Goal: Communication & Community: Answer question/provide support

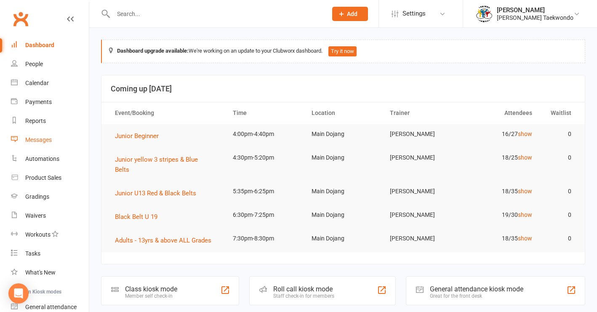
click at [42, 141] on div "Messages" at bounding box center [38, 139] width 27 height 7
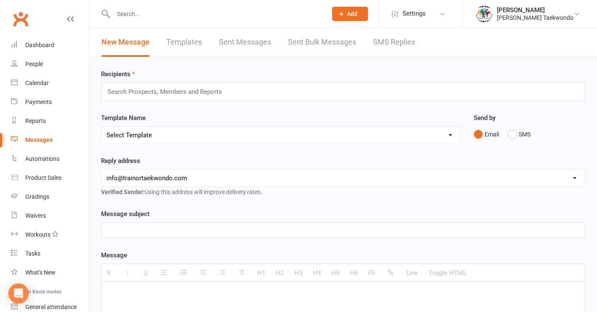
drag, startPoint x: 187, startPoint y: 41, endPoint x: 227, endPoint y: 47, distance: 40.0
click at [188, 42] on link "Templates" at bounding box center [184, 42] width 36 height 29
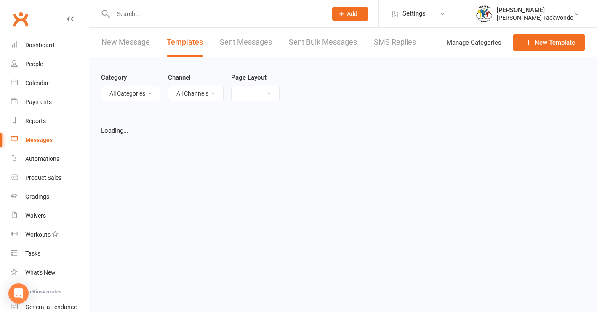
select select "list"
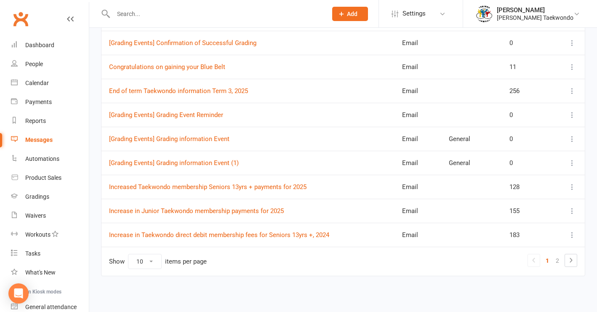
scroll to position [163, 0]
click at [495, 255] on icon at bounding box center [570, 260] width 10 height 10
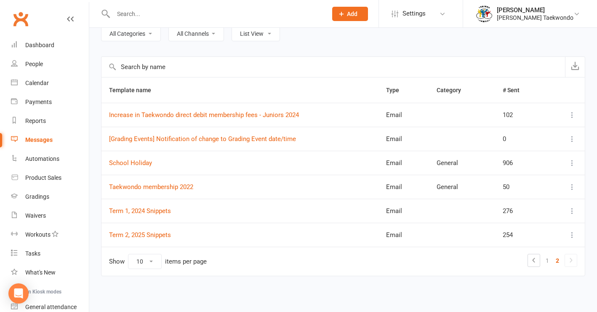
scroll to position [67, 0]
click at [149, 231] on link "Term 2, 2025 Snippets" at bounding box center [140, 235] width 62 height 8
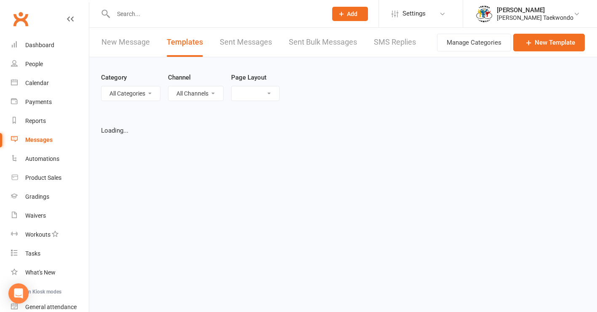
select select "list"
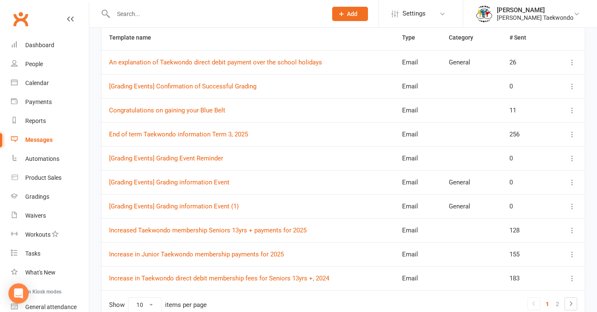
scroll to position [163, 0]
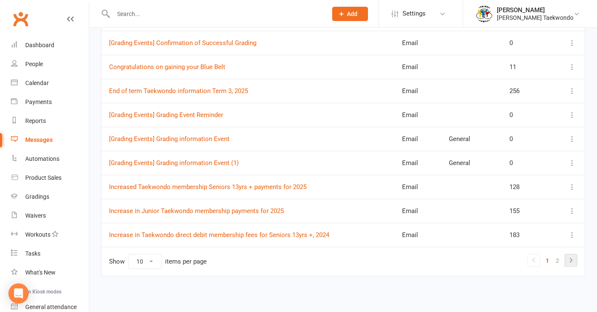
click at [495, 255] on icon at bounding box center [570, 260] width 10 height 10
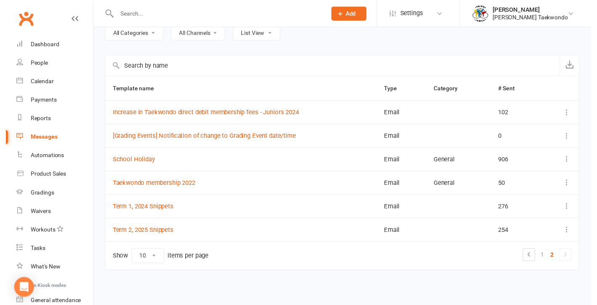
scroll to position [67, 0]
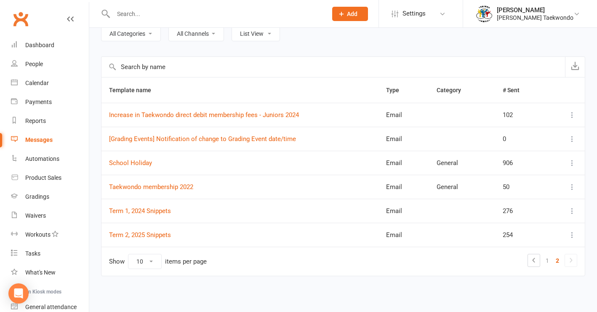
click at [495, 231] on icon at bounding box center [572, 235] width 8 height 8
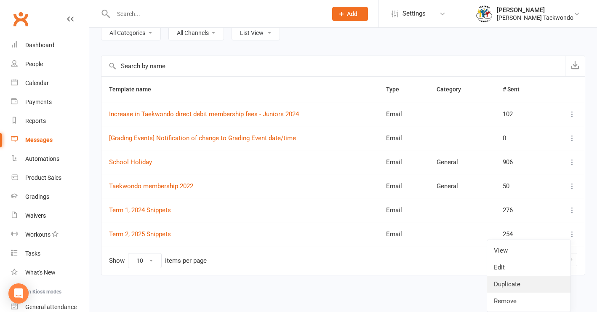
click at [495, 279] on link "Duplicate" at bounding box center [528, 284] width 83 height 17
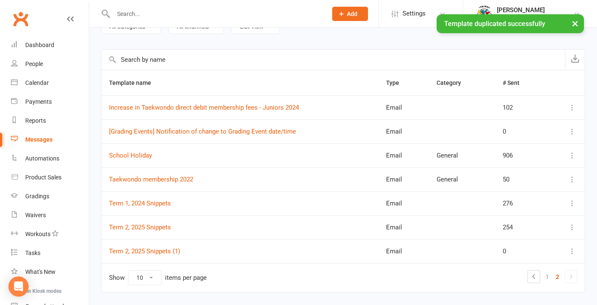
click at [495, 252] on icon at bounding box center [572, 251] width 8 height 8
drag, startPoint x: 518, startPoint y: 287, endPoint x: 498, endPoint y: 280, distance: 20.8
click at [495, 287] on link "Edit" at bounding box center [528, 284] width 83 height 17
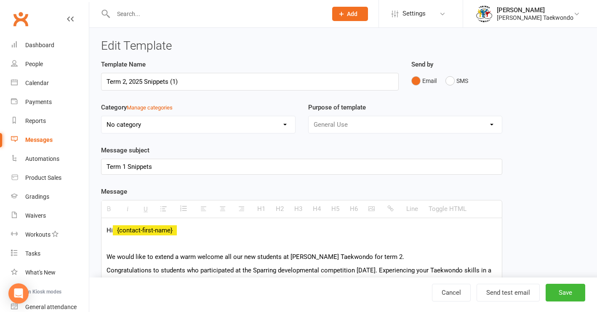
click at [127, 82] on input "Term 2, 2025 Snippets (1)" at bounding box center [249, 82] width 297 height 18
click at [183, 82] on input "Term 4, 2025 Snippets (1)" at bounding box center [249, 82] width 297 height 18
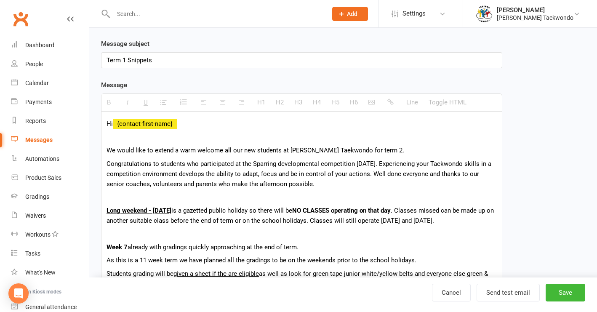
scroll to position [108, 0]
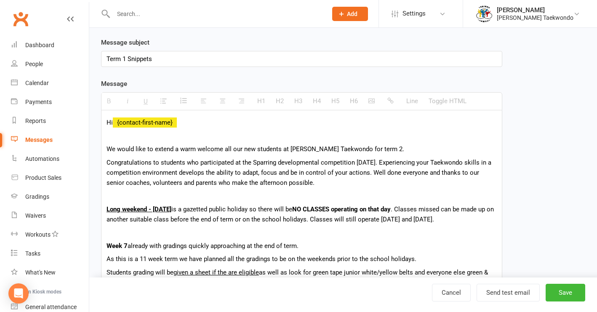
type input "Term 4, 2025 Snippets"
click at [372, 148] on p "We would like to extend a warm welcome all our new students at [PERSON_NAME] Ta…" at bounding box center [301, 149] width 390 height 10
click at [223, 150] on p "We would like to extend a warm welcome all our new students at [PERSON_NAME] Ta…" at bounding box center [301, 149] width 390 height 10
click at [261, 150] on p "We would like to extend a warm welcome to all our new students at [PERSON_NAME]…" at bounding box center [301, 149] width 390 height 10
drag, startPoint x: 306, startPoint y: 187, endPoint x: 103, endPoint y: 163, distance: 204.6
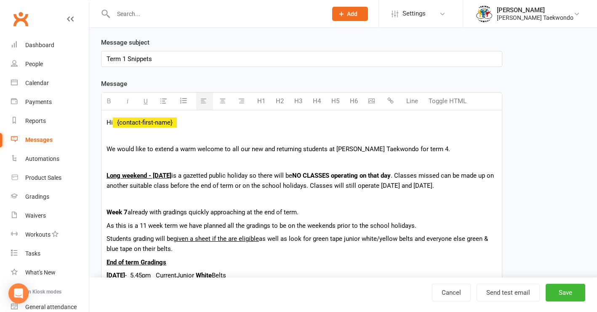
click at [148, 176] on u "Long weekend - [DATE]" at bounding box center [138, 176] width 65 height 8
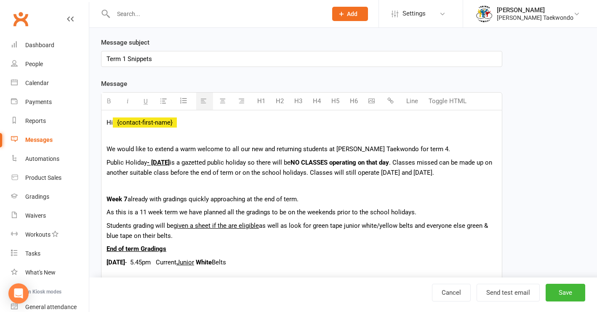
click at [170, 164] on u "- [DATE]" at bounding box center [158, 163] width 23 height 8
click at [204, 163] on span "is a gazetted public holiday so there will be" at bounding box center [230, 163] width 121 height 8
click at [104, 162] on div "Hi {contact-first-name} We would like to extend a warm welcome to all our new a…" at bounding box center [301, 315] width 400 height 411
drag, startPoint x: 423, startPoint y: 174, endPoint x: 424, endPoint y: 179, distance: 5.5
click at [424, 178] on p "[DATE] Public Holiday - [DATE] is a gazetted public holiday so there will be NO…" at bounding box center [301, 167] width 390 height 20
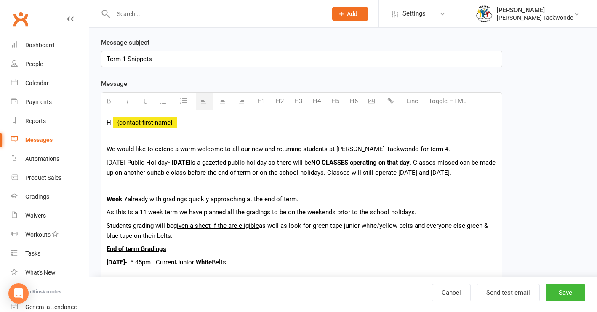
click at [391, 178] on p "[DATE] Public Holiday - [DATE] is a gazetted public holiday so there will be NO…" at bounding box center [301, 167] width 390 height 20
click at [179, 178] on p "[DATE] Public Holiday - [DATE] is a gazetted public holiday so there will be NO…" at bounding box center [301, 167] width 390 height 20
click at [422, 151] on p "We would like to extend a warm welcome to all our new and returning students at…" at bounding box center [301, 149] width 390 height 10
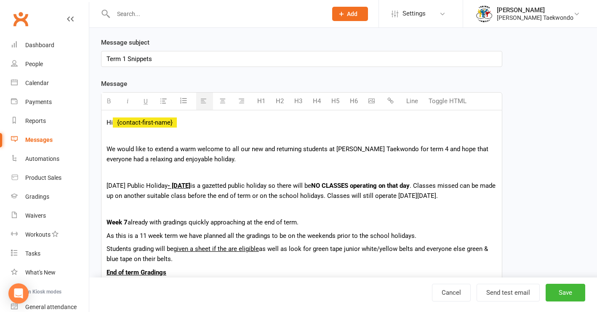
drag, startPoint x: 297, startPoint y: 231, endPoint x: 106, endPoint y: 232, distance: 191.4
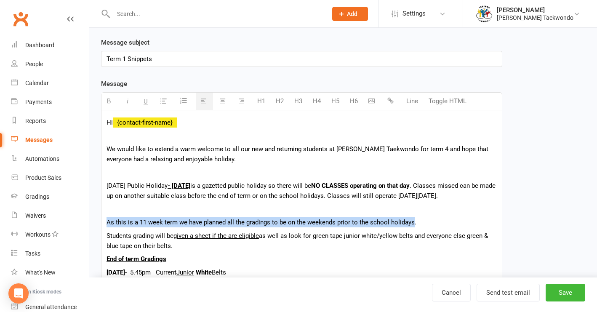
drag, startPoint x: 407, startPoint y: 231, endPoint x: 101, endPoint y: 229, distance: 305.9
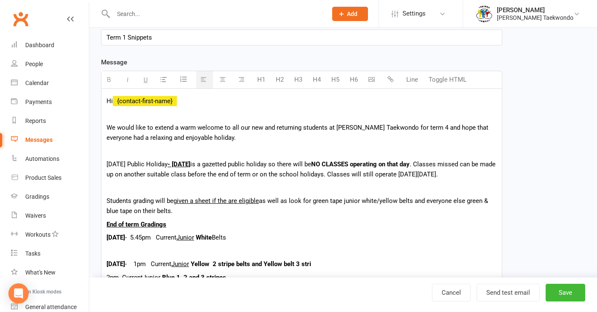
scroll to position [150, 0]
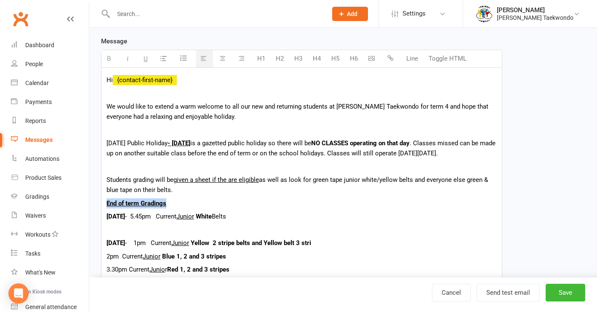
drag, startPoint x: 166, startPoint y: 214, endPoint x: 103, endPoint y: 214, distance: 63.1
click at [103, 214] on div "Hi {contact-first-name} We would like to extend a warm welcome to all our new a…" at bounding box center [301, 272] width 400 height 408
click at [114, 172] on p at bounding box center [301, 167] width 390 height 10
click at [110, 172] on p at bounding box center [301, 167] width 390 height 10
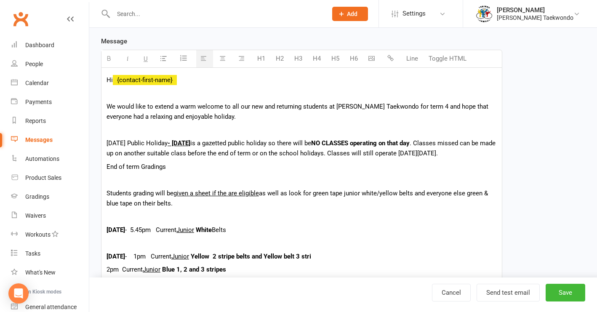
click at [125, 170] on span "End of term Gradings" at bounding box center [135, 167] width 59 height 8
click at [121, 170] on span "Term Gradings" at bounding box center [126, 167] width 41 height 8
drag, startPoint x: 162, startPoint y: 178, endPoint x: 106, endPoint y: 172, distance: 56.3
click at [106, 172] on p "Term 4 Gradings" at bounding box center [301, 167] width 390 height 10
click at [106, 58] on icon "button" at bounding box center [109, 58] width 6 height 6
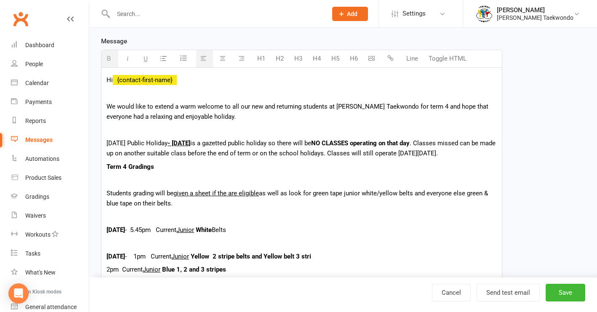
click at [156, 172] on p "Term 4 Gradings" at bounding box center [301, 167] width 390 height 10
click at [196, 158] on p "[DATE] Public Holiday - [DATE] is a gazetted public holiday so there will be NO…" at bounding box center [301, 148] width 390 height 20
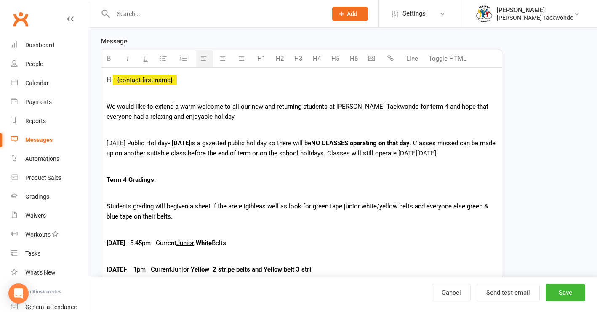
click at [110, 235] on p at bounding box center [301, 230] width 390 height 10
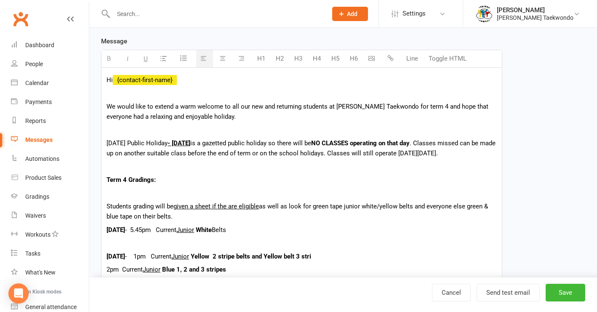
click at [108, 130] on p at bounding box center [301, 130] width 390 height 10
drag, startPoint x: 257, startPoint y: 129, endPoint x: 108, endPoint y: 131, distance: 149.0
click at [108, 131] on p "Some important dates for your organisation for term 4." at bounding box center [301, 130] width 390 height 10
click at [144, 58] on icon "button" at bounding box center [145, 58] width 4 height 6
click at [279, 133] on p "Some important dates for your organisation for term 4." at bounding box center [301, 130] width 390 height 10
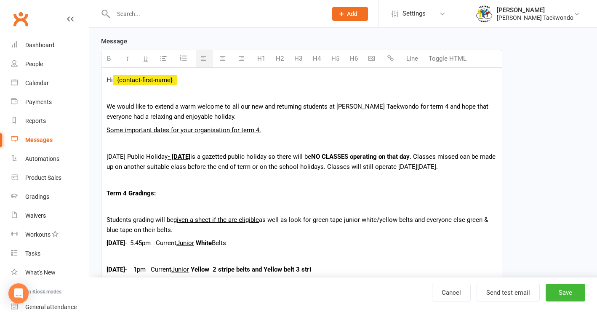
click at [122, 211] on p at bounding box center [301, 206] width 390 height 10
drag, startPoint x: 157, startPoint y: 204, endPoint x: 102, endPoint y: 202, distance: 54.8
click at [102, 202] on div "Hi {contact-first-name} We would like to extend a warm welcome to all our new a…" at bounding box center [301, 285] width 400 height 435
drag, startPoint x: 147, startPoint y: 60, endPoint x: 155, endPoint y: 73, distance: 14.7
click at [147, 60] on icon "button" at bounding box center [145, 58] width 4 height 6
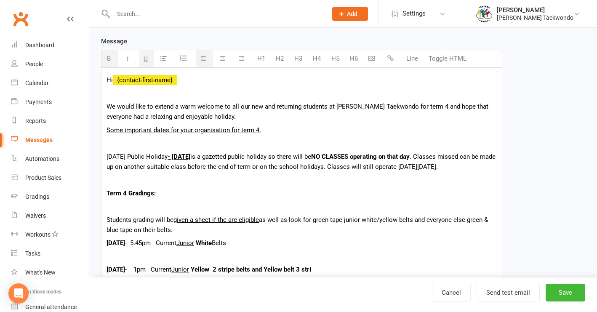
click at [113, 211] on p at bounding box center [301, 206] width 390 height 10
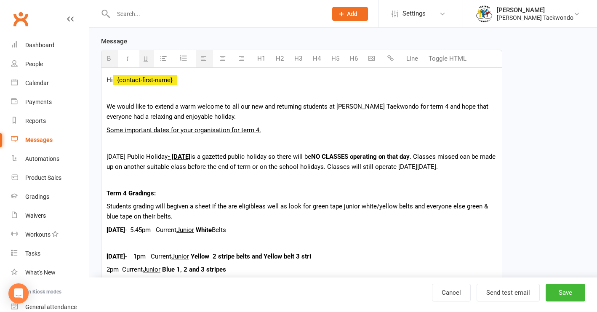
click at [125, 234] on b "[DATE]" at bounding box center [115, 230] width 19 height 8
click at [129, 234] on b "[DATE] &th November" at bounding box center [136, 230] width 61 height 8
click at [282, 235] on p "[DATE] - 5.45pm Current Junior White Belts" at bounding box center [301, 230] width 390 height 10
drag, startPoint x: 261, startPoint y: 240, endPoint x: 266, endPoint y: 244, distance: 6.1
click at [226, 234] on span "Belts" at bounding box center [219, 230] width 14 height 8
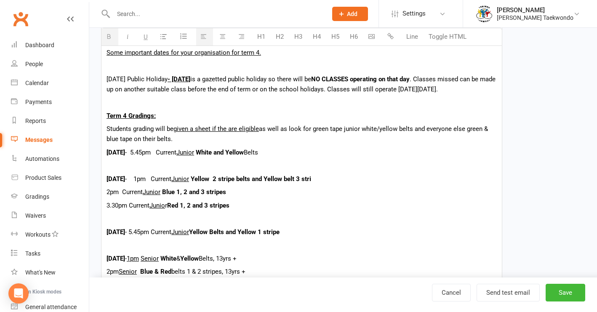
scroll to position [232, 0]
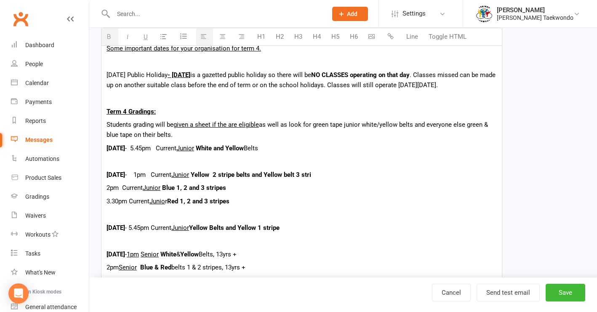
click at [106, 158] on div "Hi {contact-first-name} We would like to extend a warm welcome to all our new a…" at bounding box center [301, 197] width 400 height 422
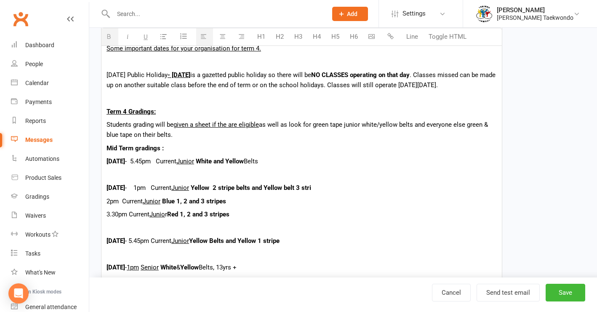
click at [108, 180] on p at bounding box center [301, 175] width 390 height 10
click at [178, 180] on p "[DATE] - Junior Blue Belts and Senior colored Belt grading" at bounding box center [301, 175] width 390 height 10
drag, startPoint x: 173, startPoint y: 185, endPoint x: 105, endPoint y: 185, distance: 67.7
click at [105, 185] on div "Hi {contact-first-name} We would like to extend a warm welcome to all our new a…" at bounding box center [301, 203] width 400 height 435
click at [105, 34] on button "button" at bounding box center [109, 36] width 17 height 17
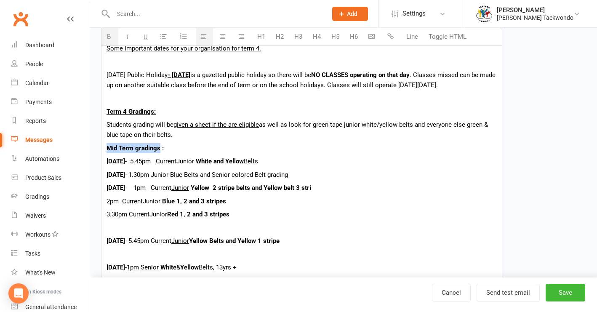
drag, startPoint x: 161, startPoint y: 159, endPoint x: 106, endPoint y: 156, distance: 54.4
click at [106, 156] on div "Hi {contact-first-name} We would like to extend a warm welcome to all our new a…" at bounding box center [301, 203] width 400 height 435
click at [128, 37] on icon "button" at bounding box center [128, 36] width 6 height 6
click at [130, 37] on icon "button" at bounding box center [128, 36] width 6 height 6
click at [147, 37] on icon "button" at bounding box center [145, 36] width 4 height 6
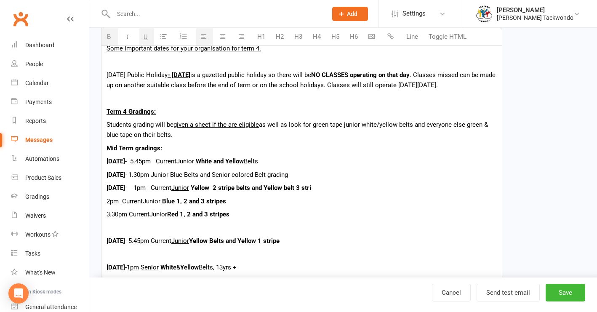
click at [348, 180] on p "[DATE] - 1.30pm Junior Blue Belts and Senior colored Belt grading" at bounding box center [301, 175] width 390 height 10
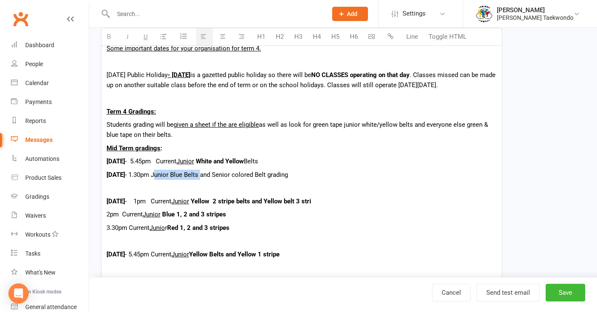
drag, startPoint x: 247, startPoint y: 185, endPoint x: 203, endPoint y: 139, distance: 64.0
click at [203, 180] on p "[DATE] - 1.30pm Junior Blue Belts and Senior colored Belt grading" at bounding box center [301, 175] width 390 height 10
drag, startPoint x: 109, startPoint y: 36, endPoint x: 165, endPoint y: 60, distance: 60.3
click at [110, 36] on icon "button" at bounding box center [109, 36] width 6 height 6
drag, startPoint x: 264, startPoint y: 185, endPoint x: 305, endPoint y: 187, distance: 41.7
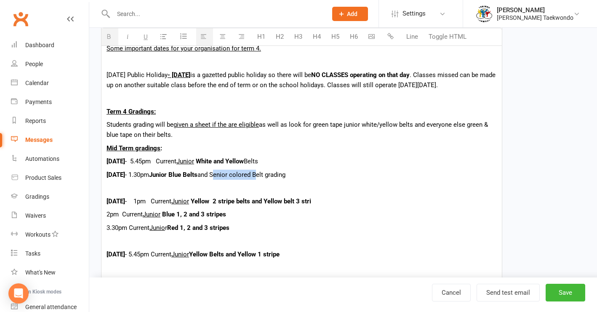
click at [305, 180] on p "[DATE] - 1.30pm Junior Blue Belts and Senior colored Belt grading" at bounding box center [301, 175] width 390 height 10
drag, startPoint x: 106, startPoint y: 35, endPoint x: 133, endPoint y: 46, distance: 29.0
click at [107, 35] on icon "button" at bounding box center [109, 36] width 6 height 6
click at [296, 203] on div "Hi {contact-first-name} We would like to extend a warm welcome to all our new a…" at bounding box center [301, 210] width 400 height 448
click at [106, 193] on p at bounding box center [301, 188] width 390 height 10
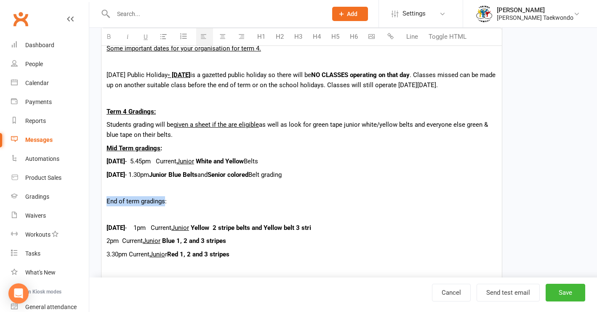
drag, startPoint x: 164, startPoint y: 210, endPoint x: 106, endPoint y: 202, distance: 58.6
click at [105, 210] on div "Hi {contact-first-name} We would like to extend a warm welcome to all our new a…" at bounding box center [301, 223] width 400 height 475
click at [107, 36] on icon "button" at bounding box center [109, 36] width 6 height 6
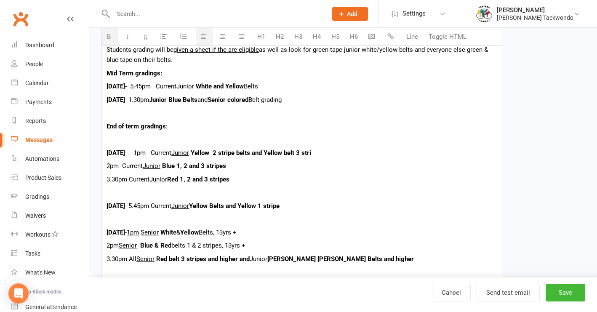
scroll to position [308, 0]
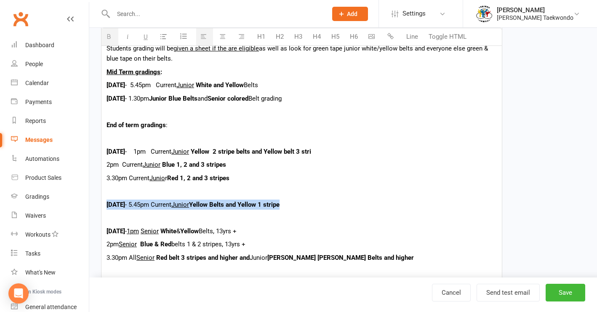
drag, startPoint x: 314, startPoint y: 215, endPoint x: 100, endPoint y: 214, distance: 214.2
click at [100, 214] on div "Template Name Term 4, 2025 Snippets Send by Email SMS Category Manage categorie…" at bounding box center [302, 121] width 414 height 740
copy span "[DATE] - 5.45pm Current Junior Yellow Belts and Yellow 1 stripe"
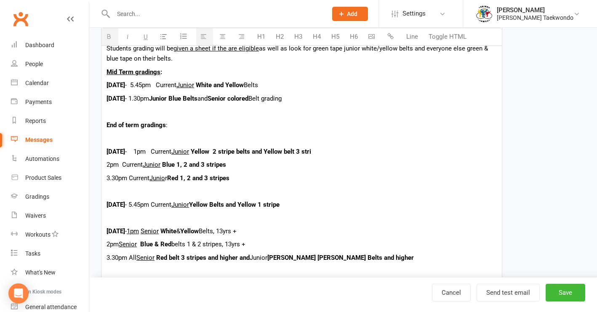
drag, startPoint x: 111, startPoint y: 151, endPoint x: 116, endPoint y: 151, distance: 5.1
click at [111, 143] on p at bounding box center [301, 138] width 390 height 10
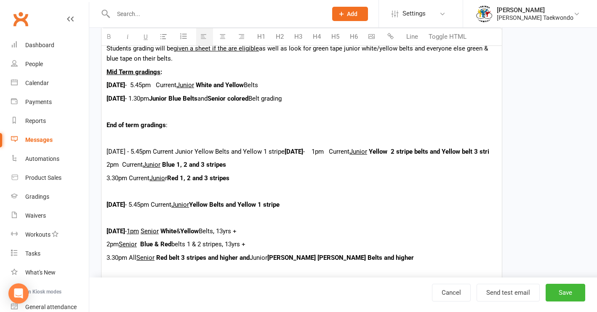
click at [152, 155] on span "[DATE] - 5.45pm Current Junior Yellow Belts and Yellow 1 stripe" at bounding box center [195, 152] width 178 height 8
drag, startPoint x: 165, startPoint y: 161, endPoint x: 103, endPoint y: 159, distance: 61.9
click at [101, 162] on div "Template Name Term 4, 2025 Snippets Send by Email SMS Category Manage categorie…" at bounding box center [302, 121] width 414 height 740
click at [106, 37] on button "button" at bounding box center [109, 36] width 17 height 17
click at [301, 155] on b "[DATE]" at bounding box center [291, 152] width 19 height 8
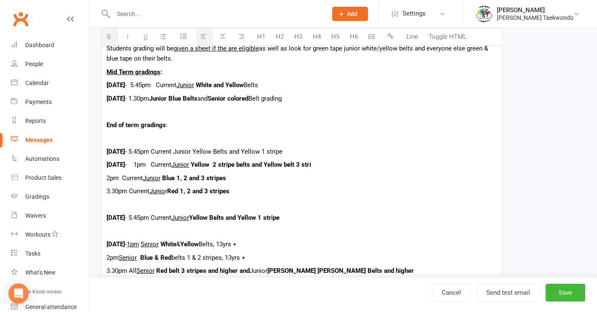
click at [161, 168] on span "- 1pm Current" at bounding box center [148, 165] width 46 height 8
click at [172, 183] on p "2pm Current Junior Blue 1, 2 and 3 stripes" at bounding box center [301, 178] width 390 height 10
drag, startPoint x: 172, startPoint y: 201, endPoint x: 187, endPoint y: 202, distance: 15.2
click at [174, 196] on p "3.30pm Current Junio r Red 1, 2 and 3 stripes" at bounding box center [301, 191] width 390 height 10
drag, startPoint x: 166, startPoint y: 135, endPoint x: 103, endPoint y: 133, distance: 62.7
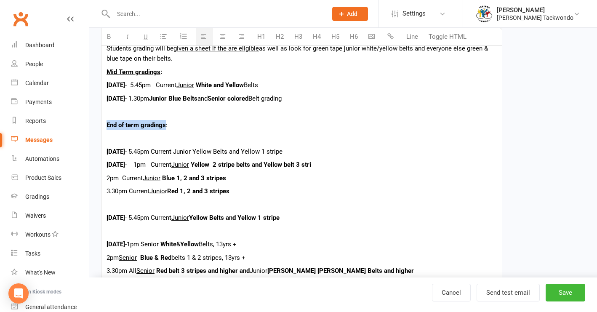
click at [103, 133] on div "Hi {contact-first-name} We would like to extend a warm welcome to all our new a…" at bounding box center [301, 154] width 400 height 488
click at [149, 37] on button "button" at bounding box center [146, 36] width 15 height 17
click at [142, 129] on u "End of term gradings" at bounding box center [135, 125] width 59 height 8
click at [125, 221] on b "[DATE]" at bounding box center [115, 218] width 19 height 8
click at [127, 248] on span "-" at bounding box center [126, 244] width 2 height 8
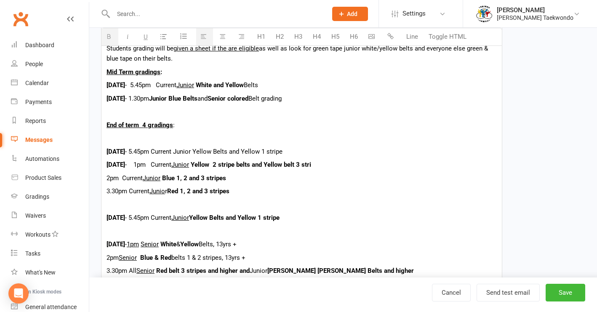
click at [125, 248] on b "[DATE]" at bounding box center [115, 244] width 19 height 8
drag, startPoint x: 340, startPoint y: 250, endPoint x: 411, endPoint y: 209, distance: 81.0
click at [342, 247] on div "Hi {contact-first-name} We would like to extend a warm welcome to all our new a…" at bounding box center [301, 154] width 400 height 488
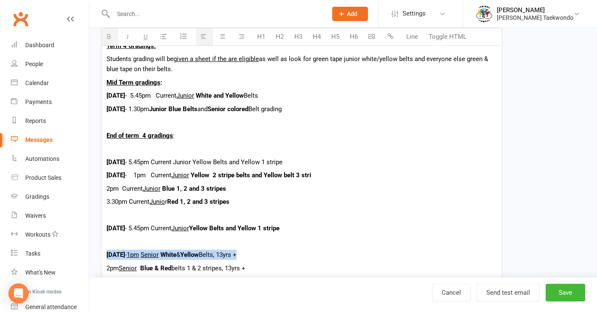
scroll to position [294, 0]
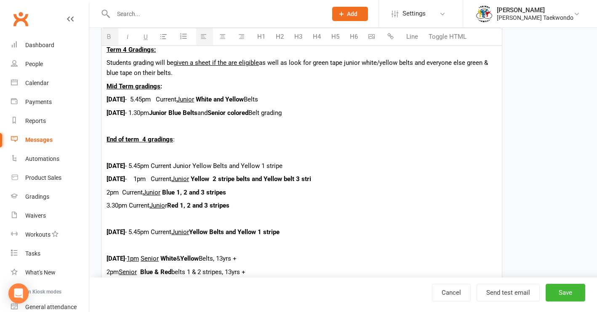
click at [282, 170] on span "[DATE] - 5.45pm Current Junior Yellow Belts and Yellow 1 stripe" at bounding box center [194, 166] width 176 height 8
click at [290, 171] on p "[DATE] - 5.45pm Current Junior Yellow Bel 1 stripe" at bounding box center [301, 166] width 390 height 10
drag, startPoint x: 253, startPoint y: 177, endPoint x: 238, endPoint y: 175, distance: 15.6
click at [224, 170] on span "[DATE] - 5.45pm Current Junior White Belts" at bounding box center [165, 166] width 118 height 8
click at [110, 37] on icon "button" at bounding box center [109, 36] width 6 height 6
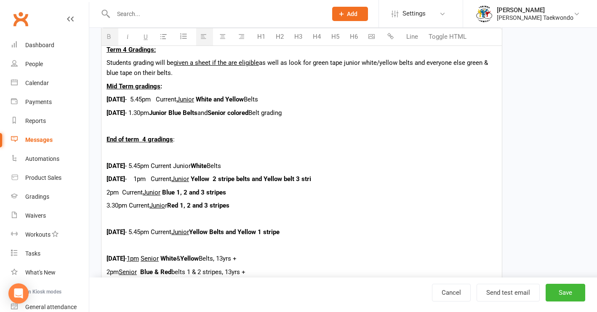
click at [362, 184] on p "[DATE] - 1pm Current Junior Yellow 2 stripe belts and Yellow belt 3 stri" at bounding box center [301, 179] width 390 height 10
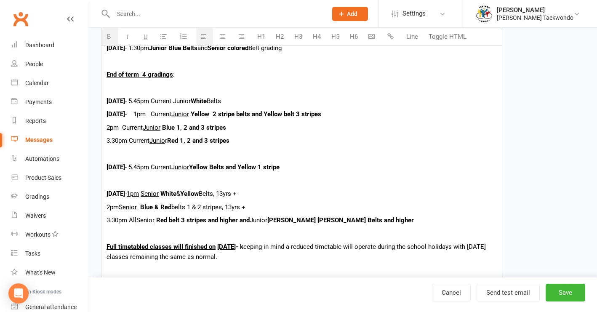
scroll to position [363, 0]
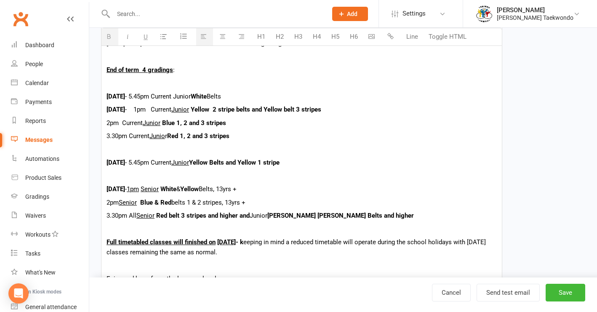
click at [172, 207] on p "2pm Senior Blue & Red belts 1 & 2 stripes, 13yrs +" at bounding box center [301, 202] width 390 height 10
click at [174, 220] on p "3.30pm All Senior Red belt 3 stripes and higher and Junior [PERSON_NAME] [PERSO…" at bounding box center [301, 215] width 390 height 10
click at [212, 234] on p at bounding box center [301, 229] width 390 height 10
click at [236, 246] on u "[DATE]" at bounding box center [226, 242] width 19 height 8
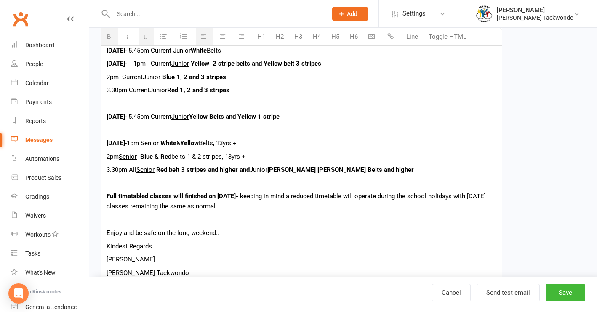
scroll to position [410, 0]
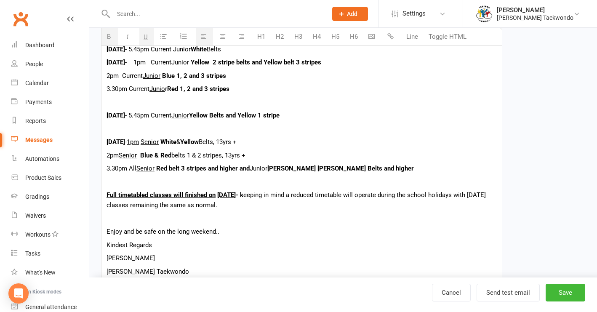
drag, startPoint x: 292, startPoint y: 207, endPoint x: 310, endPoint y: 208, distance: 17.7
click at [243, 199] on b "Full timetabled classes will finished [DATE][DATE] - k" at bounding box center [174, 195] width 137 height 8
click at [198, 210] on p "Full timetabled classes will finished [DATE][DATE] - the centre will be closed …" at bounding box center [301, 200] width 390 height 20
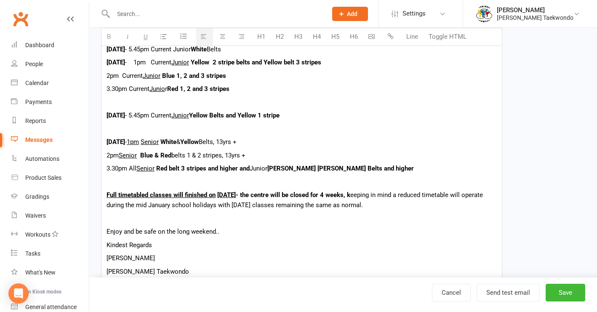
click at [290, 248] on div "Hi {contact-first-name} We would like to extend a warm welcome to all our new a…" at bounding box center [301, 52] width 400 height 488
drag, startPoint x: 220, startPoint y: 243, endPoint x: 111, endPoint y: 233, distance: 109.8
click at [109, 235] on div "Hi {contact-first-name} We would like to extend a warm welcome to all our new a…" at bounding box center [301, 52] width 400 height 488
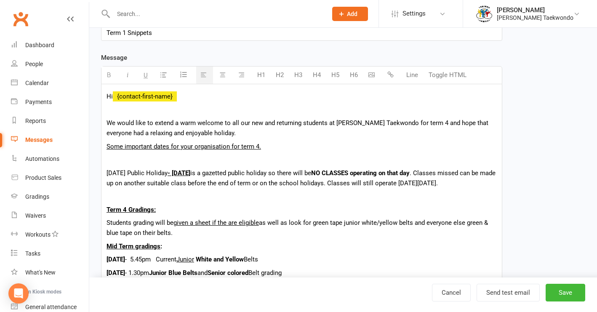
scroll to position [166, 0]
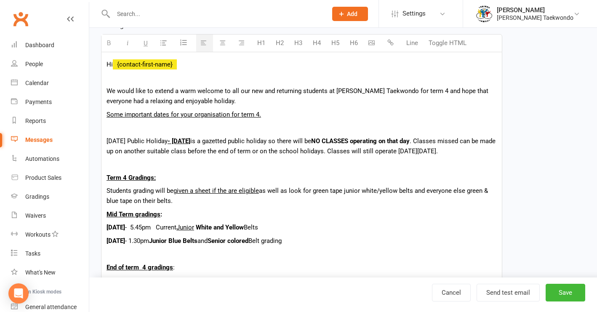
drag, startPoint x: 424, startPoint y: 153, endPoint x: 421, endPoint y: 149, distance: 5.1
click at [425, 156] on p "[DATE] Public Holiday - [DATE] is a gazetted public holiday so there will be NO…" at bounding box center [301, 146] width 390 height 20
click at [105, 41] on button "button" at bounding box center [109, 43] width 17 height 17
click at [217, 169] on p at bounding box center [301, 164] width 390 height 10
click at [435, 151] on b "Classes will still operate [DATE][DATE]." at bounding box center [380, 151] width 110 height 8
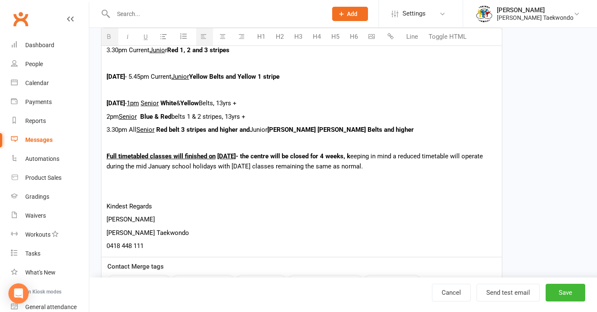
scroll to position [451, 0]
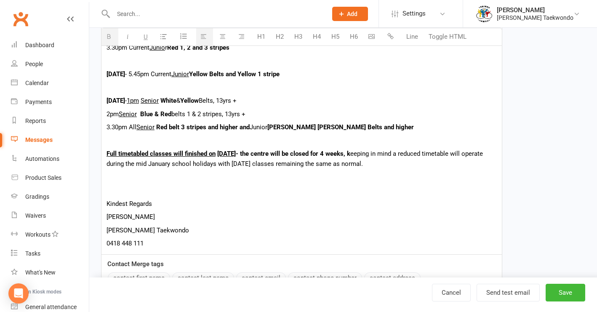
click at [427, 169] on p "Full timetabled classes will finished [DATE][DATE] - the centre will be closed …" at bounding box center [301, 159] width 390 height 20
click at [207, 157] on u "Full timetabled classes will finished on" at bounding box center [160, 154] width 109 height 8
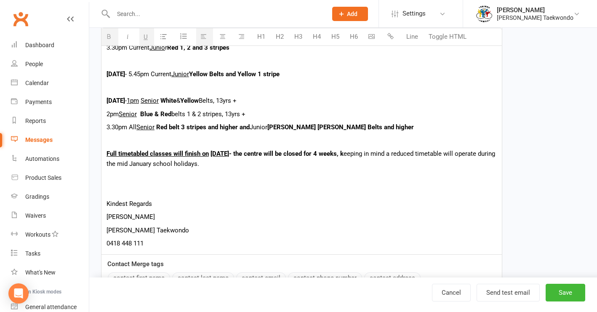
click at [168, 169] on p "Full timetabled classes will finish [DATE][DATE] - the centre will be closed fo…" at bounding box center [301, 159] width 390 height 20
click at [235, 169] on p "Full timetabled classes will finish [DATE][DATE] - the centre will be closed fo…" at bounding box center [301, 159] width 390 height 20
click at [114, 195] on p at bounding box center [301, 190] width 390 height 10
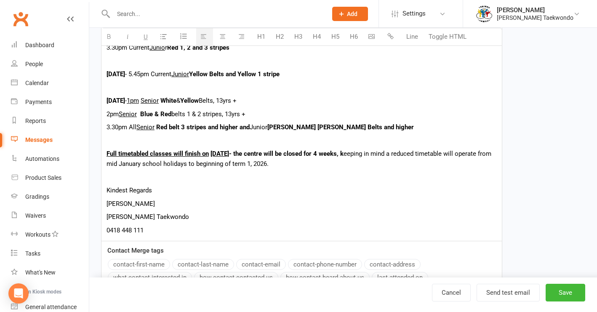
click at [221, 209] on p "[PERSON_NAME]" at bounding box center [301, 204] width 390 height 10
click at [495, 292] on button "Save" at bounding box center [565, 293] width 40 height 18
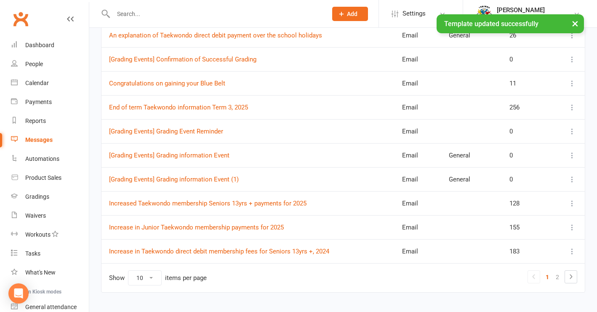
scroll to position [163, 0]
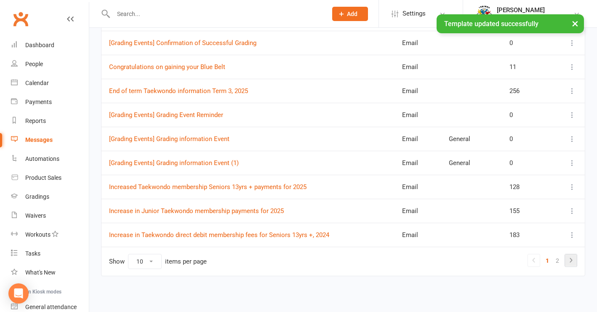
click at [495, 255] on icon at bounding box center [570, 260] width 10 height 10
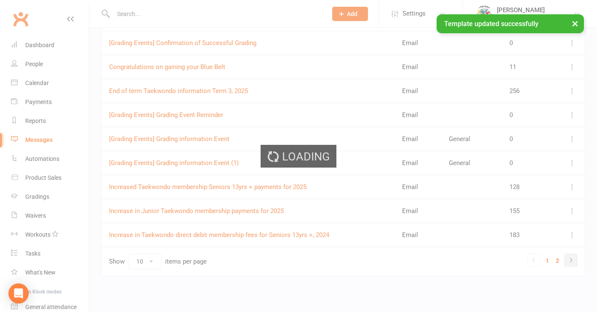
scroll to position [91, 0]
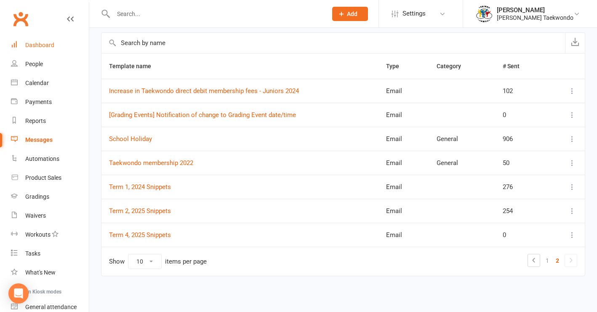
click at [39, 45] on div "Dashboard" at bounding box center [39, 45] width 29 height 7
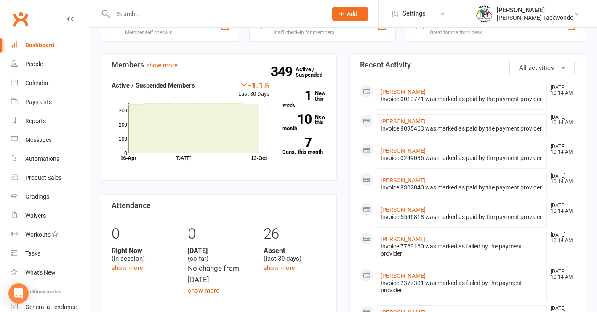
scroll to position [268, 0]
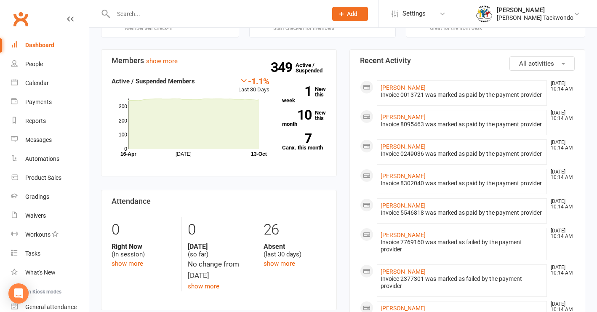
click at [43, 103] on div "Payments" at bounding box center [38, 101] width 27 height 7
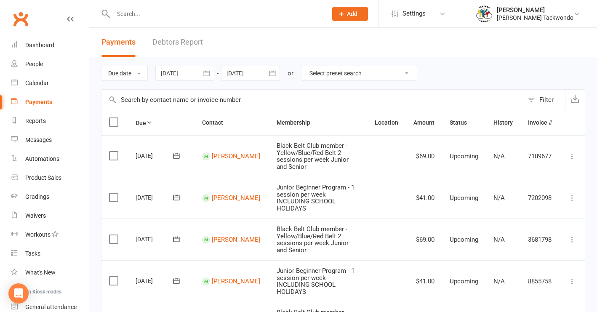
click at [170, 42] on link "Debtors Report" at bounding box center [177, 42] width 50 height 29
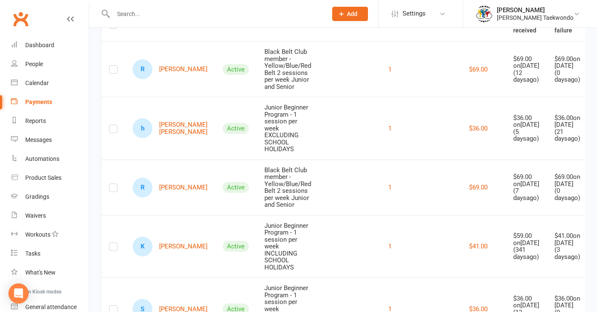
scroll to position [100, 0]
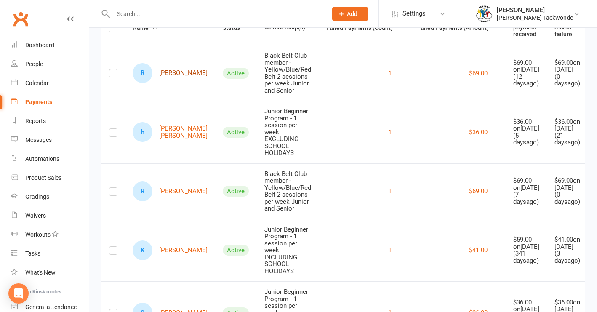
click at [168, 75] on link "R [PERSON_NAME]" at bounding box center [170, 73] width 75 height 20
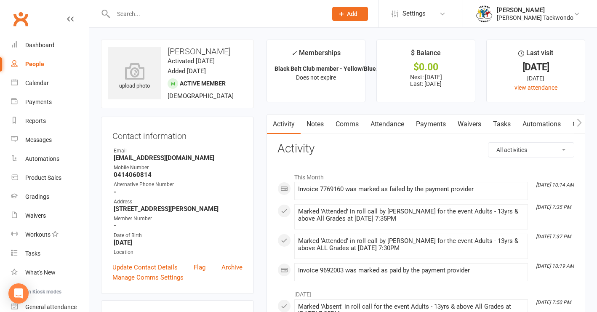
click at [437, 123] on link "Payments" at bounding box center [431, 123] width 42 height 19
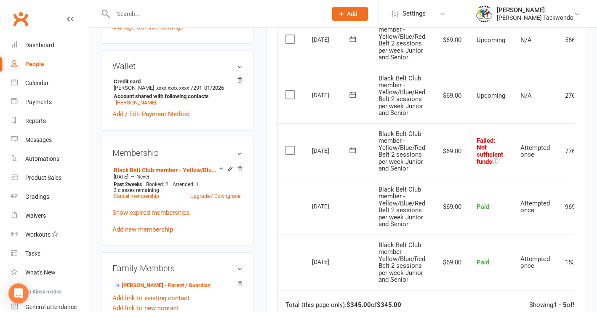
scroll to position [249, 0]
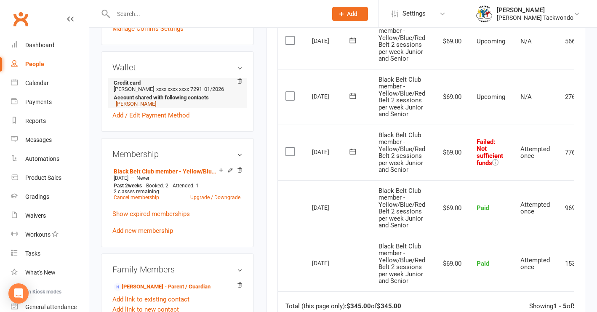
click at [144, 107] on link "[PERSON_NAME]" at bounding box center [136, 104] width 40 height 6
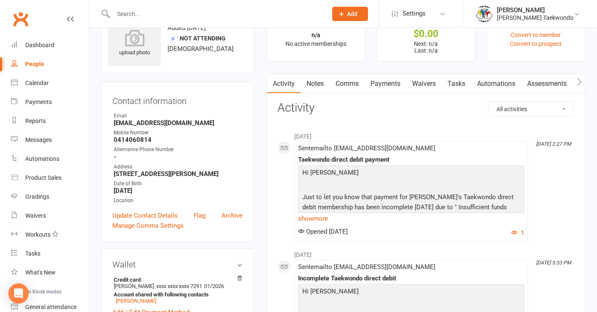
scroll to position [38, 0]
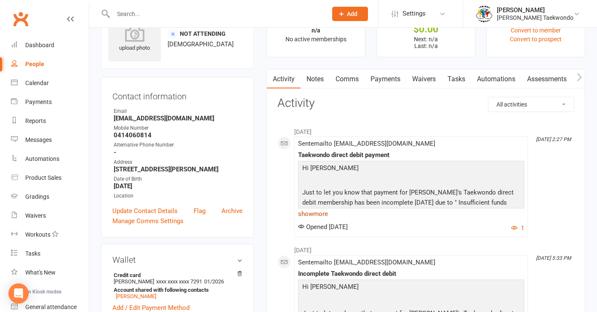
click at [319, 213] on link "show more" at bounding box center [411, 214] width 226 height 12
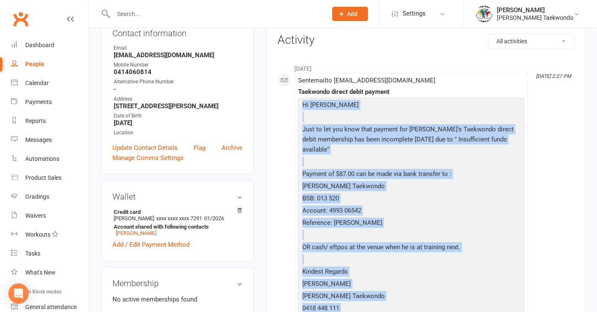
drag, startPoint x: 303, startPoint y: 165, endPoint x: 340, endPoint y: 312, distance: 151.1
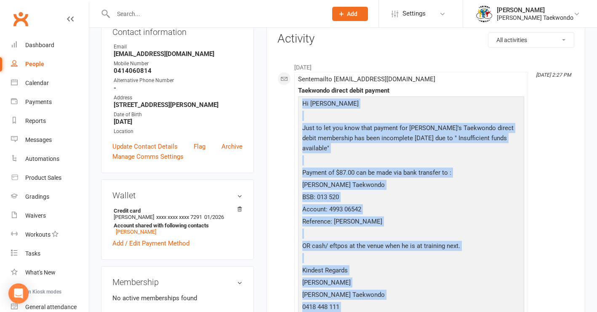
copy div "Hi [PERSON_NAME] Just to let you know that payment for [PERSON_NAME]'s Taekwond…"
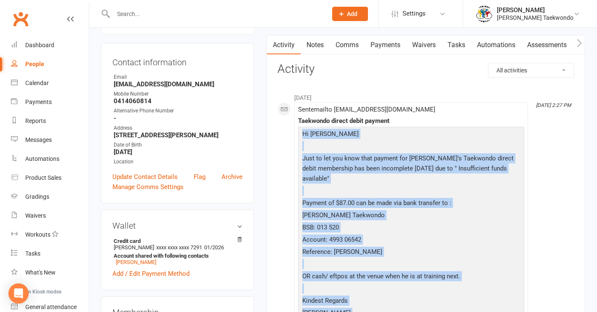
scroll to position [0, 0]
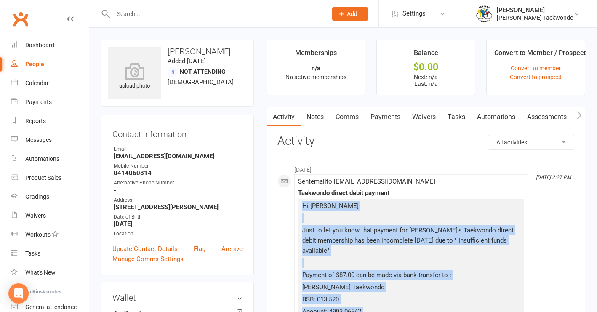
click at [342, 116] on link "Comms" at bounding box center [346, 116] width 35 height 19
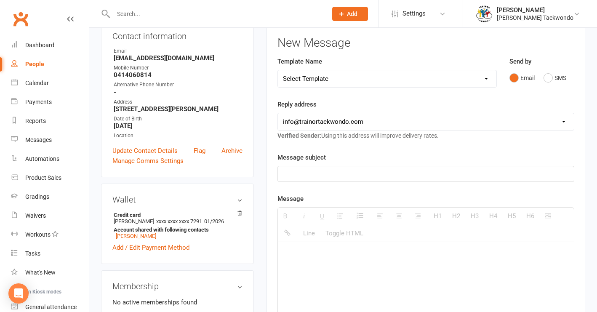
scroll to position [102, 0]
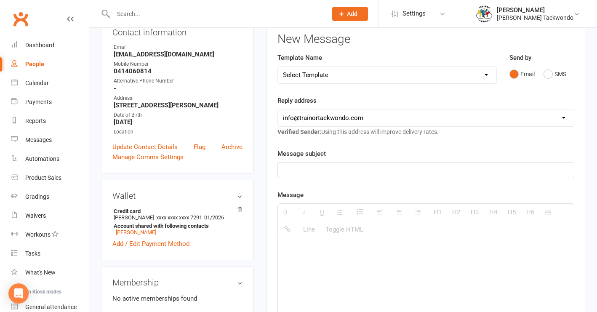
click at [298, 259] on div at bounding box center [426, 301] width 296 height 126
paste div
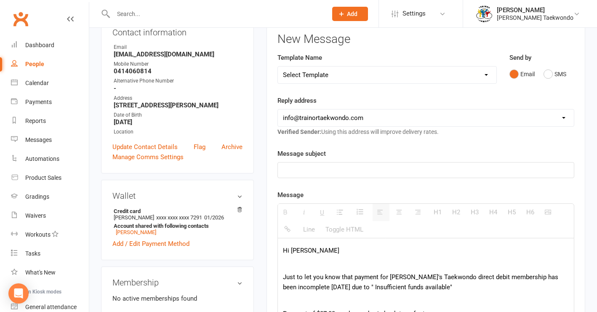
click at [294, 173] on p at bounding box center [426, 170] width 286 height 10
click at [338, 170] on p "Incomplete Taekowndo direct debit payment" at bounding box center [426, 170] width 286 height 10
drag, startPoint x: 337, startPoint y: 266, endPoint x: 432, endPoint y: 242, distance: 98.5
click at [338, 266] on p at bounding box center [426, 264] width 286 height 10
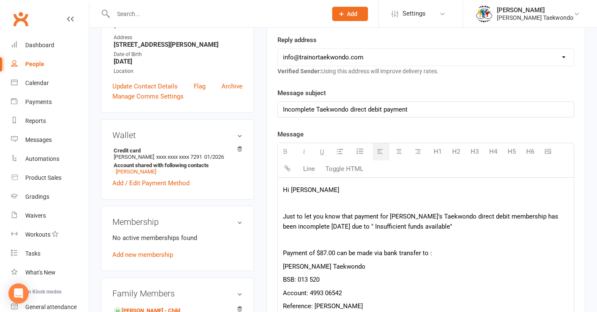
scroll to position [163, 0]
click at [327, 252] on p "Payment of $87.00 can be made via bank transfer to :" at bounding box center [426, 252] width 286 height 10
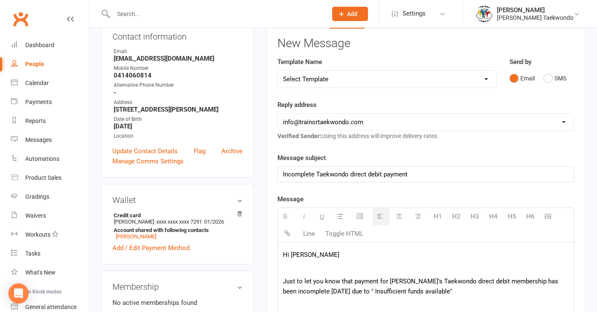
scroll to position [259, 0]
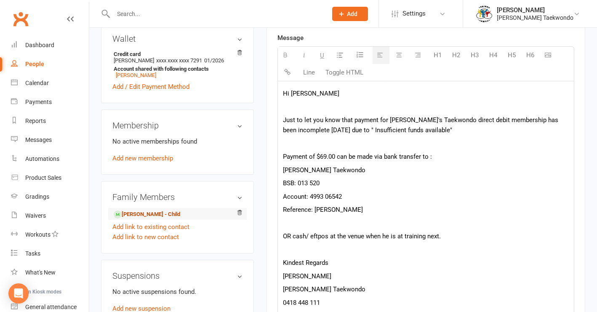
click at [180, 215] on link "[PERSON_NAME] - Child" at bounding box center [147, 214] width 66 height 9
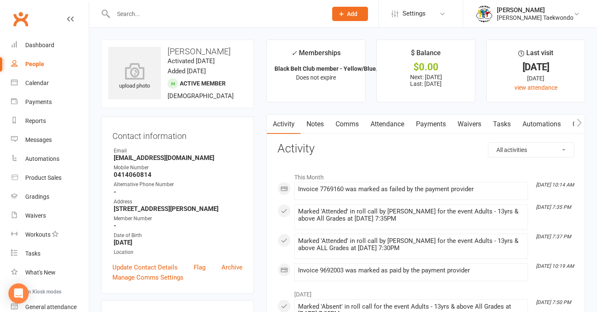
click at [433, 125] on link "Payments" at bounding box center [431, 123] width 42 height 19
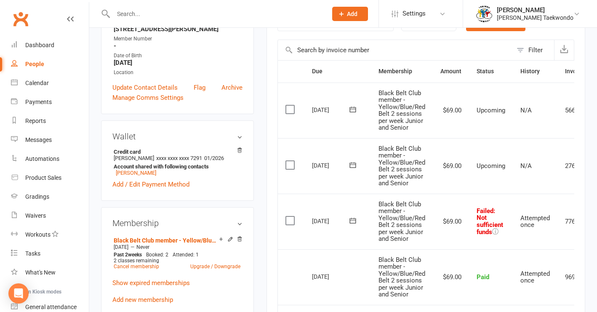
scroll to position [183, 0]
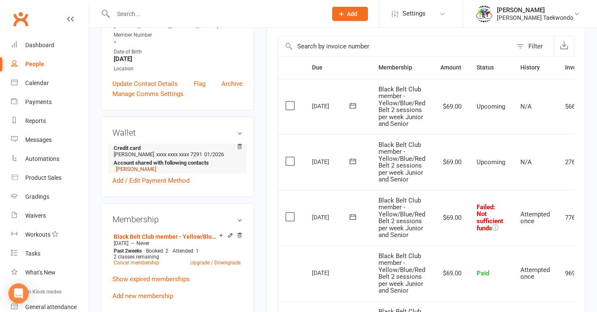
click at [135, 172] on link "[PERSON_NAME]" at bounding box center [136, 169] width 40 height 6
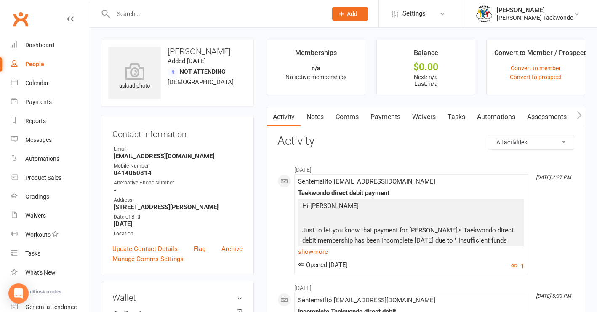
click at [345, 117] on link "Comms" at bounding box center [346, 116] width 35 height 19
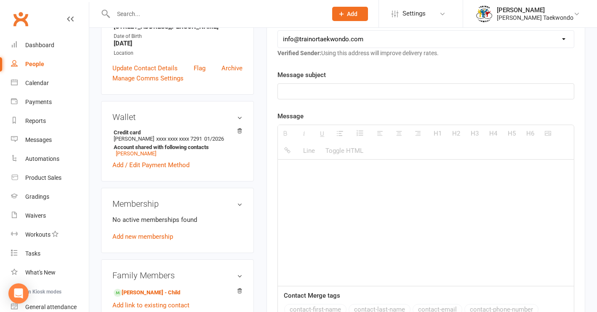
scroll to position [185, 0]
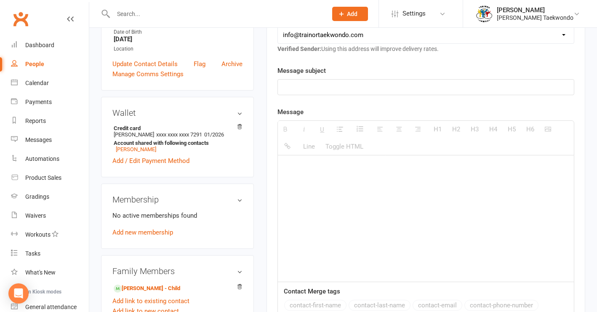
click at [297, 166] on p at bounding box center [426, 167] width 286 height 10
paste div
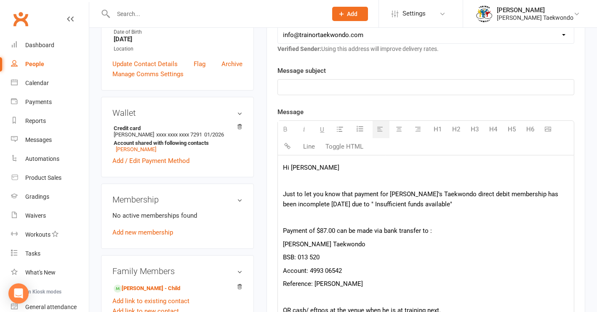
click at [292, 87] on p at bounding box center [426, 87] width 286 height 10
click at [338, 88] on p "Incomplete Taekowndo direct debit payment" at bounding box center [426, 87] width 286 height 10
drag, startPoint x: 326, startPoint y: 230, endPoint x: 329, endPoint y: 234, distance: 5.1
click at [326, 231] on p "Payment of $87.00 can be made via bank transfer to :" at bounding box center [426, 231] width 286 height 10
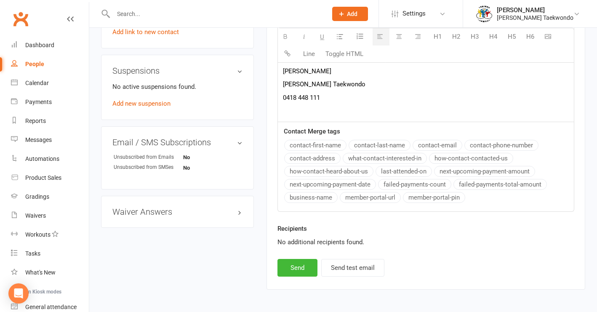
scroll to position [486, 0]
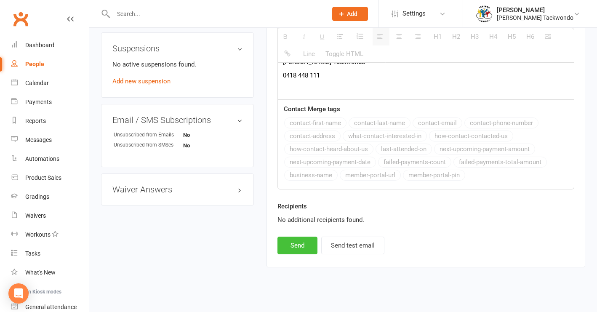
click at [299, 245] on button "Send" at bounding box center [297, 245] width 40 height 18
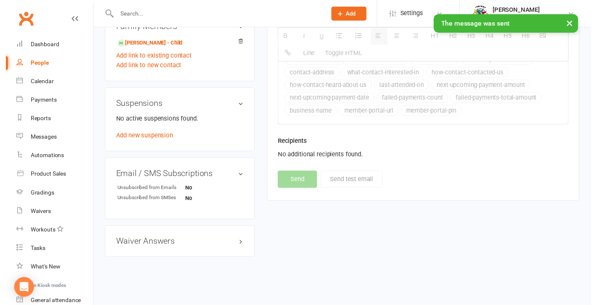
scroll to position [442, 0]
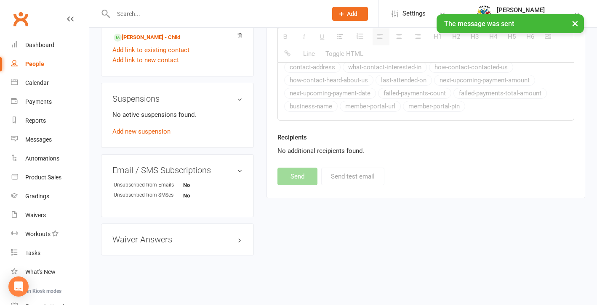
click at [45, 102] on div "Payments" at bounding box center [38, 101] width 27 height 7
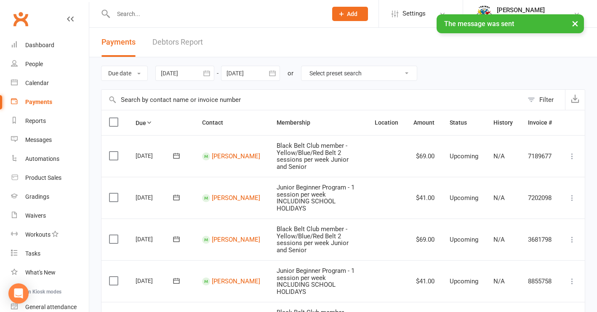
click at [185, 42] on link "Debtors Report" at bounding box center [177, 42] width 50 height 29
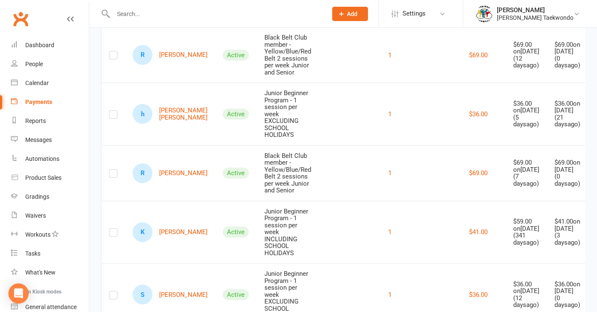
scroll to position [138, 0]
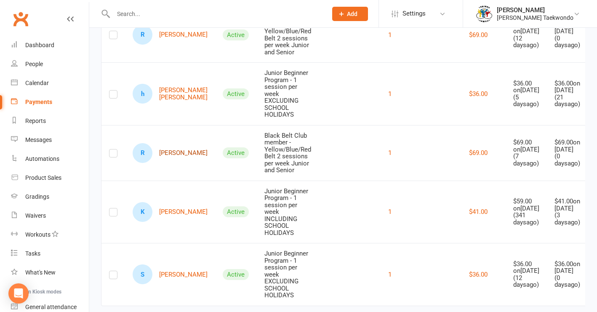
click at [177, 159] on link "R [PERSON_NAME]" at bounding box center [170, 153] width 75 height 20
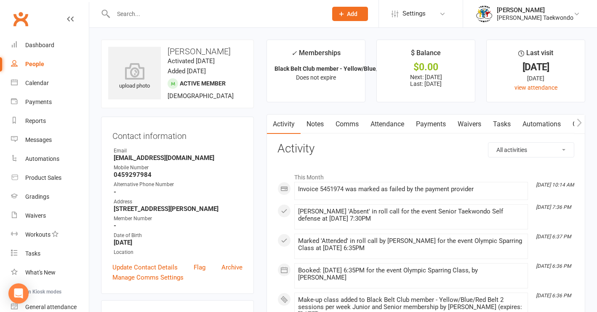
click at [346, 123] on link "Comms" at bounding box center [346, 123] width 35 height 19
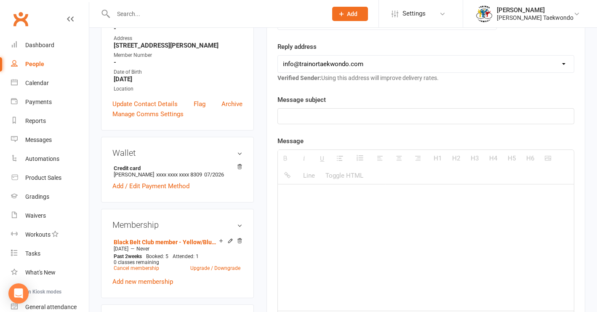
scroll to position [175, 0]
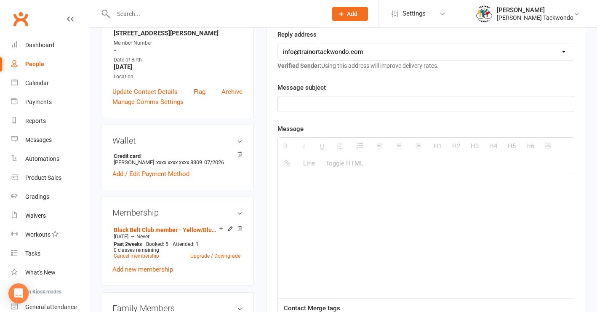
click at [287, 184] on p at bounding box center [426, 184] width 286 height 10
paste div
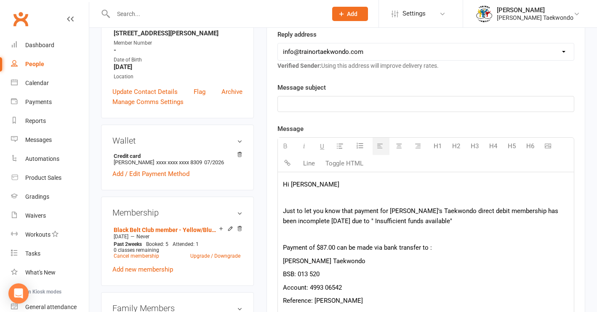
click at [300, 106] on p at bounding box center [426, 104] width 286 height 10
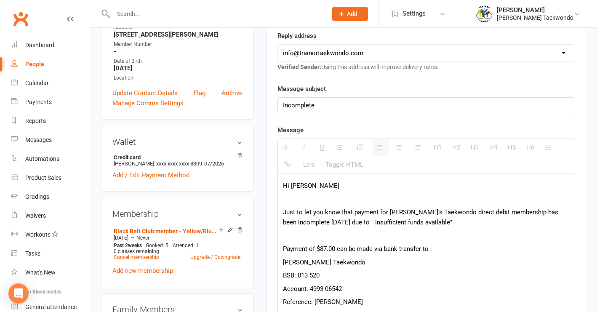
scroll to position [0, 0]
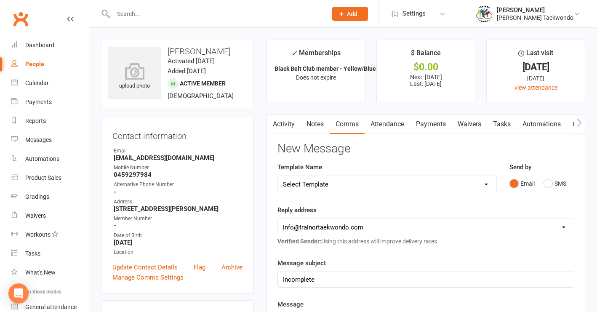
click at [428, 122] on link "Payments" at bounding box center [431, 123] width 42 height 19
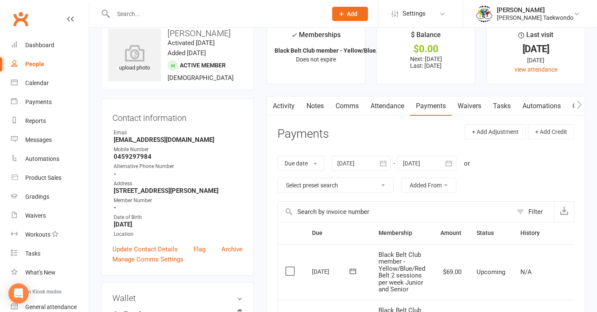
scroll to position [6, 0]
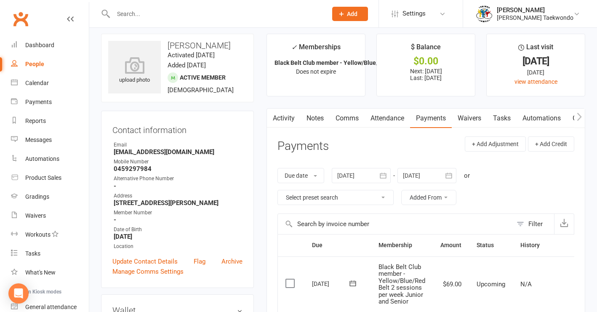
click at [342, 117] on link "Comms" at bounding box center [346, 118] width 35 height 19
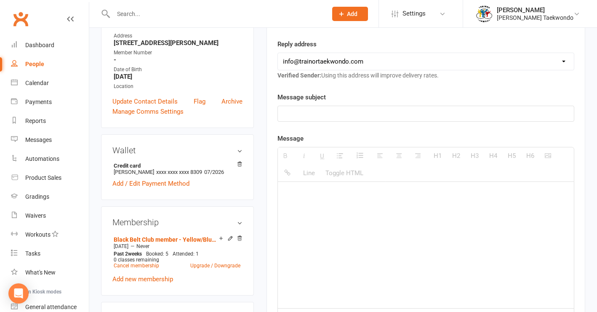
scroll to position [179, 0]
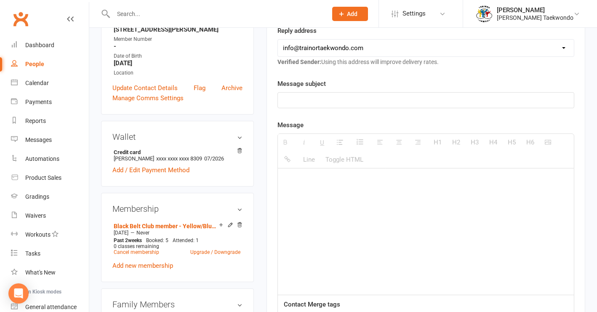
click at [299, 178] on p at bounding box center [426, 180] width 286 height 10
paste div
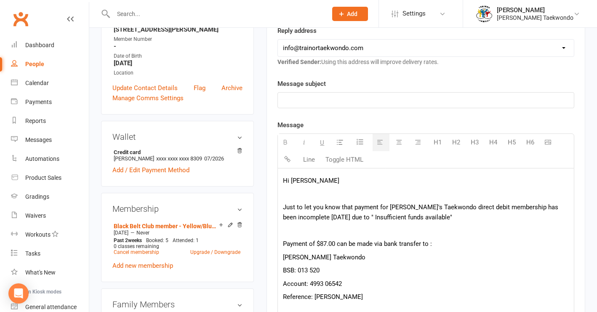
click at [293, 100] on p at bounding box center [426, 100] width 286 height 10
click at [320, 100] on p "Incomplete Tekowndo direct debit payment" at bounding box center [426, 100] width 286 height 10
click at [337, 99] on p "Incomplete Taekowndo direct debit payment" at bounding box center [426, 100] width 286 height 10
click at [305, 181] on p "Hi [PERSON_NAME]" at bounding box center [426, 180] width 286 height 10
click at [409, 209] on p "Just to let you know that payment for [PERSON_NAME]'s Taekwondo direct debit me…" at bounding box center [426, 212] width 286 height 20
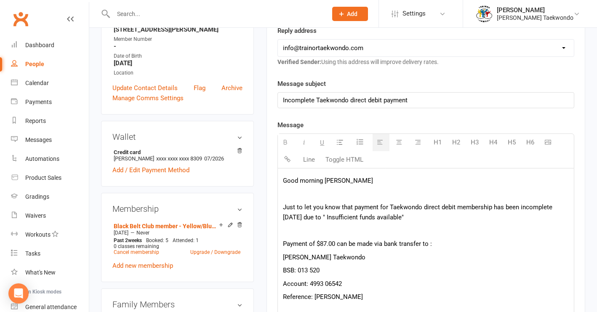
click at [327, 242] on p "Payment of $87.00 can be made via bank transfer to :" at bounding box center [426, 244] width 286 height 10
click at [361, 295] on p "Reference: [PERSON_NAME]" at bounding box center [426, 297] width 286 height 10
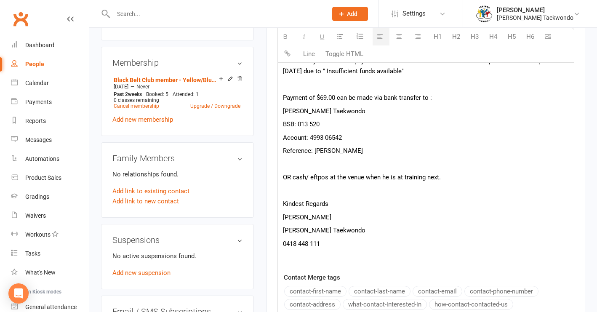
scroll to position [319, 0]
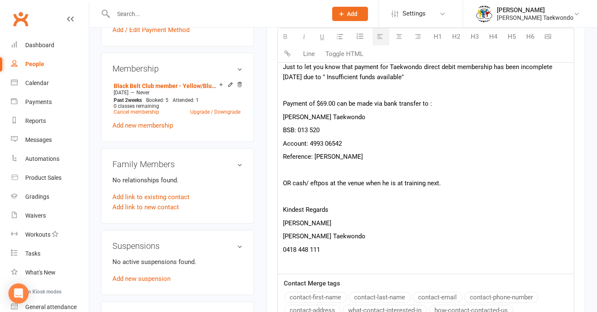
drag, startPoint x: 293, startPoint y: 183, endPoint x: 307, endPoint y: 184, distance: 13.5
click at [294, 183] on p "OR cash/ eftpos at the venue when he is at training next." at bounding box center [426, 183] width 286 height 10
click at [282, 183] on div "Good morning [PERSON_NAME] Just to let you know that payment for Taekwondo dire…" at bounding box center [426, 150] width 296 height 245
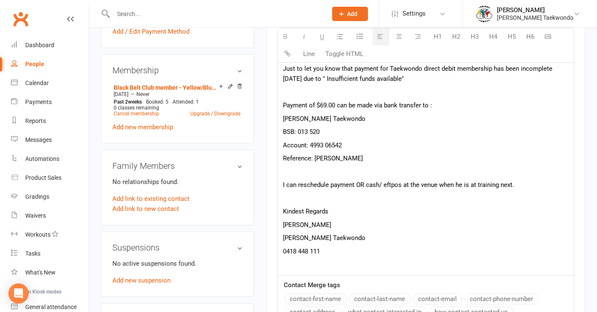
click at [467, 185] on p "I can reschedule payment OR cash/ eftpos at the venue when he is at training ne…" at bounding box center [426, 185] width 286 height 10
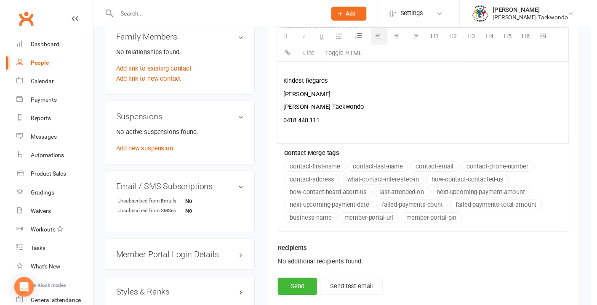
scroll to position [449, 0]
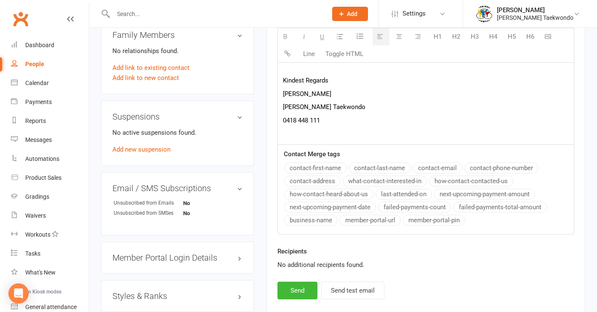
click at [294, 288] on button "Send" at bounding box center [297, 290] width 40 height 18
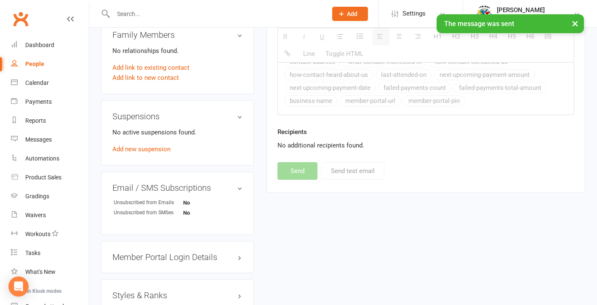
click at [44, 103] on div "Payments" at bounding box center [38, 101] width 27 height 7
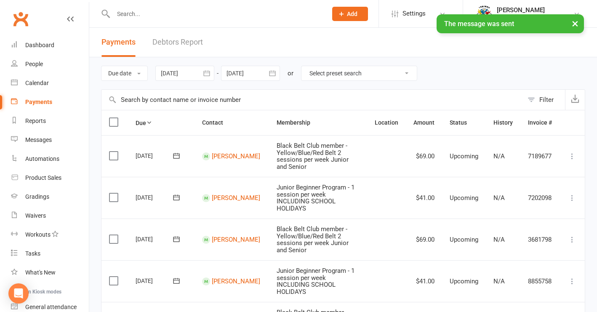
click at [180, 42] on link "Debtors Report" at bounding box center [177, 42] width 50 height 29
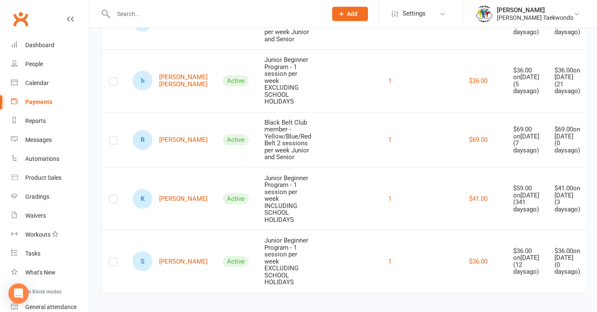
scroll to position [169, 0]
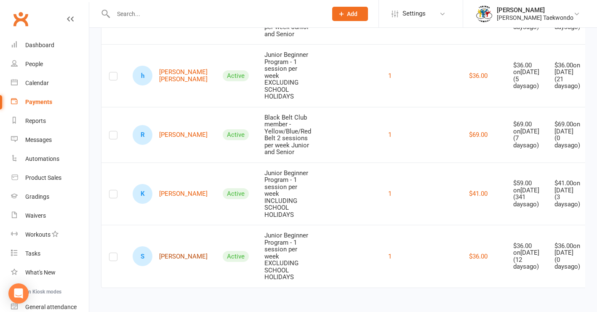
click at [166, 250] on link "S [PERSON_NAME]" at bounding box center [170, 256] width 75 height 20
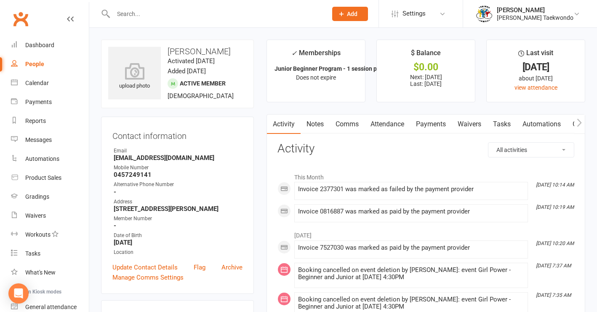
scroll to position [3, 0]
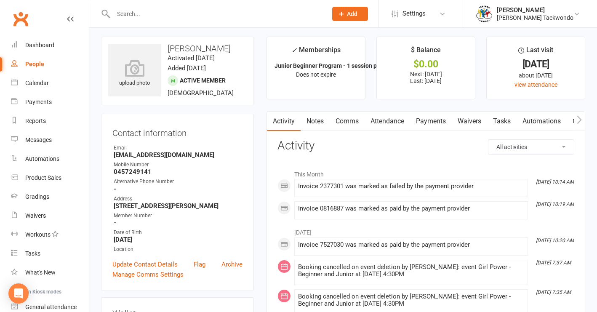
click at [431, 122] on link "Payments" at bounding box center [431, 120] width 42 height 19
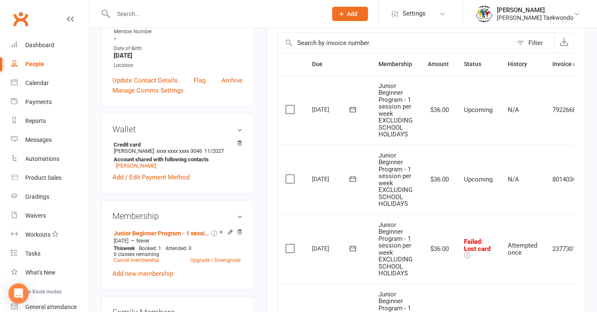
scroll to position [191, 0]
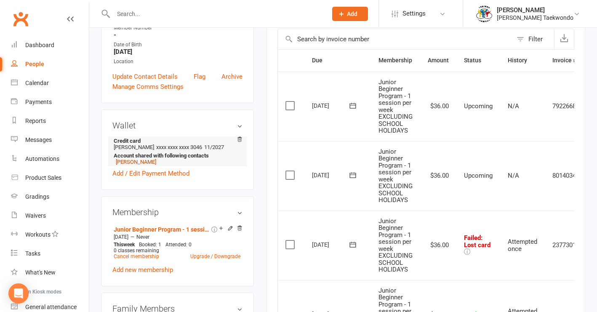
click at [140, 165] on link "[PERSON_NAME]" at bounding box center [136, 162] width 40 height 6
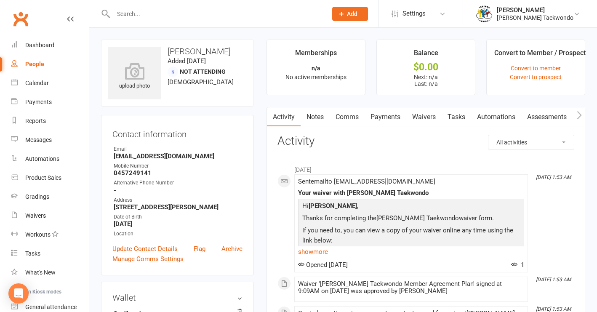
click at [347, 116] on link "Comms" at bounding box center [346, 116] width 35 height 19
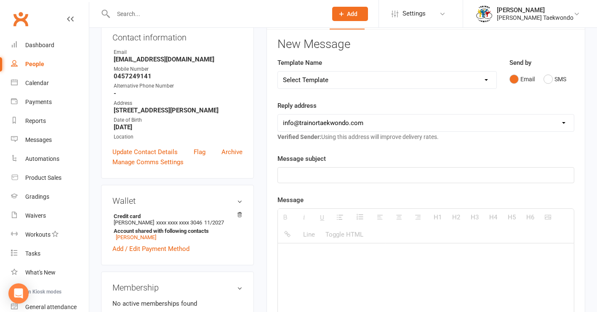
scroll to position [115, 0]
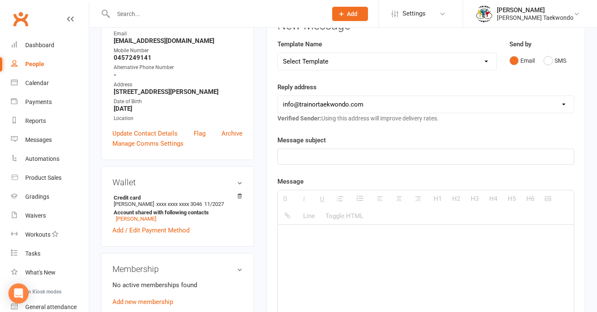
click at [307, 154] on p at bounding box center [426, 156] width 286 height 10
click at [339, 157] on p "Incomplete Taekowndo direct debit payment" at bounding box center [426, 156] width 286 height 10
click at [313, 239] on p at bounding box center [426, 237] width 286 height 10
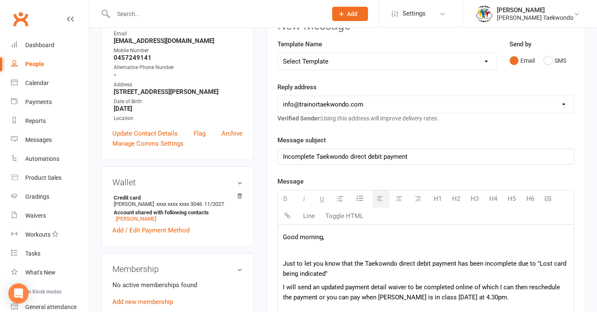
click at [349, 278] on div "Good morning, Just to let you know that the Taekowndo direct debit payment has …" at bounding box center [426, 288] width 296 height 126
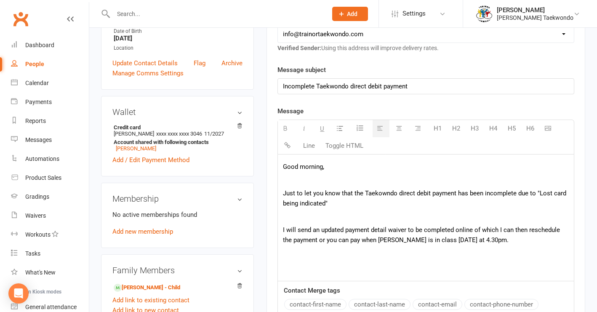
scroll to position [186, 0]
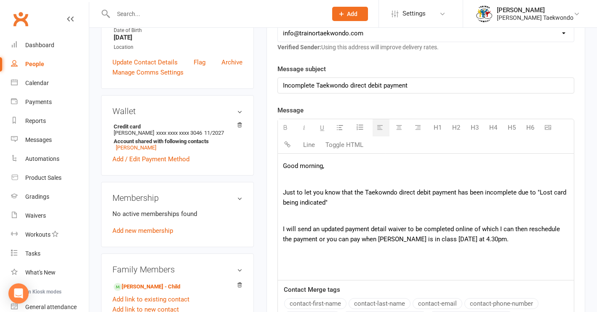
click at [495, 242] on p "I will send an updated payment detail waiver to be completed online of which I …" at bounding box center [426, 234] width 286 height 20
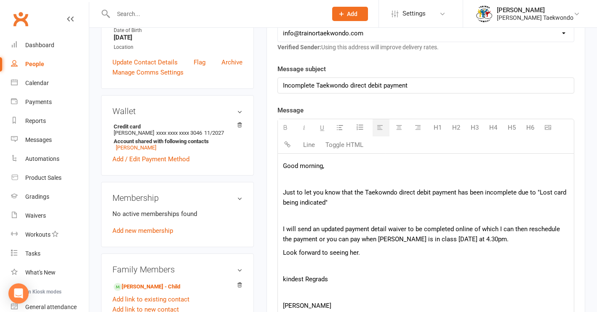
scroll to position [348, 0]
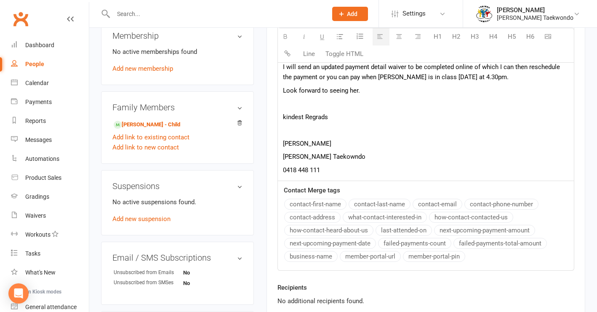
click at [325, 156] on p "[PERSON_NAME] Taekowndo" at bounding box center [426, 156] width 286 height 10
click at [284, 144] on p "[PERSON_NAME]" at bounding box center [426, 143] width 286 height 10
drag, startPoint x: 401, startPoint y: 140, endPoint x: 514, endPoint y: 136, distance: 112.8
click at [401, 140] on p "[PERSON_NAME]" at bounding box center [426, 143] width 286 height 10
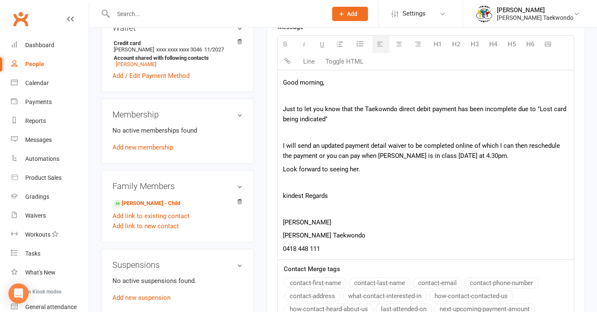
scroll to position [266, 0]
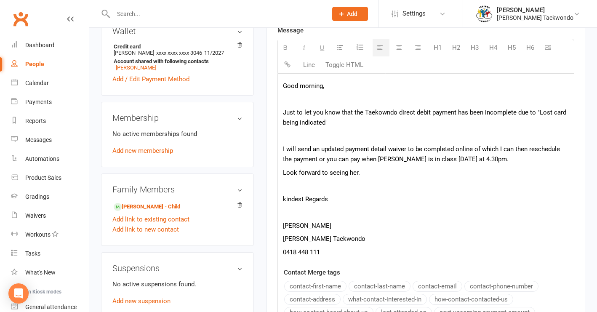
click at [385, 113] on p "Just to let you know that the Taekowndo direct debit payment has been incomplet…" at bounding box center [426, 117] width 286 height 20
click at [457, 113] on p "Just to let you know that the Taekwondo direct debit payment has been incomplet…" at bounding box center [426, 117] width 286 height 20
click at [301, 213] on p at bounding box center [426, 212] width 286 height 10
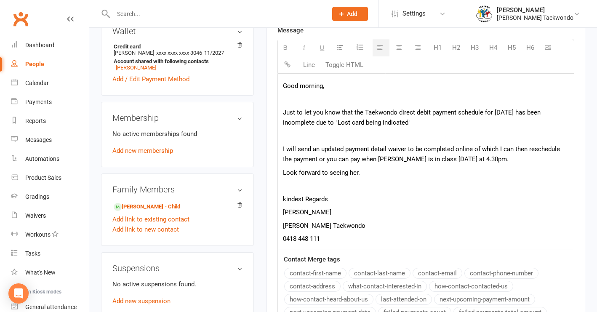
click at [417, 222] on p "[PERSON_NAME] Taekwondo" at bounding box center [426, 225] width 286 height 10
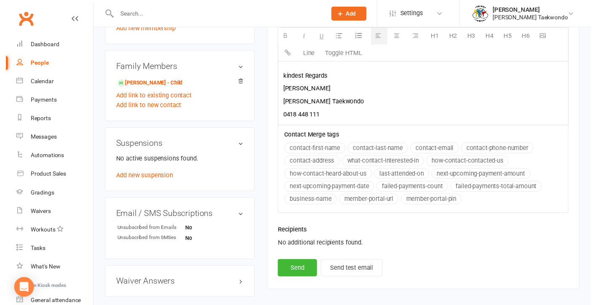
scroll to position [412, 0]
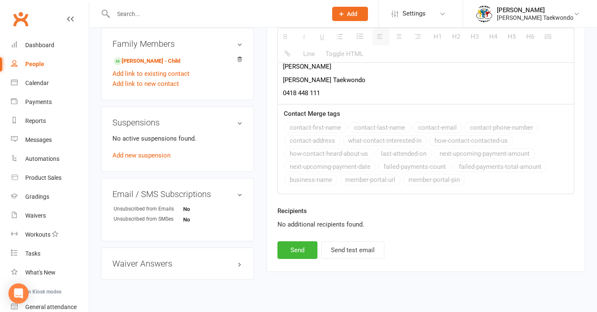
click at [305, 252] on button "Send" at bounding box center [297, 250] width 40 height 18
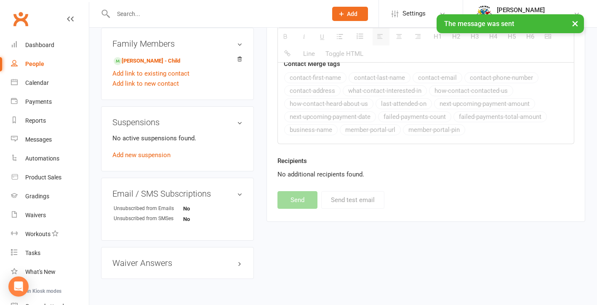
drag, startPoint x: 42, startPoint y: 101, endPoint x: 124, endPoint y: 69, distance: 88.4
click at [46, 101] on div "Payments" at bounding box center [38, 101] width 27 height 7
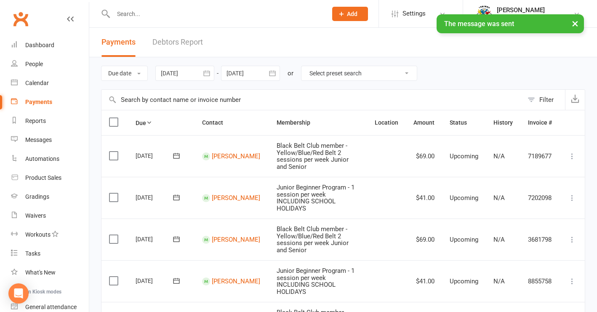
click at [180, 43] on link "Debtors Report" at bounding box center [177, 42] width 50 height 29
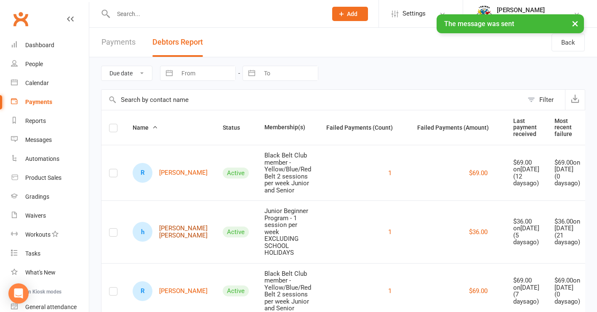
click at [170, 234] on link "h [PERSON_NAME] [PERSON_NAME]" at bounding box center [170, 232] width 75 height 20
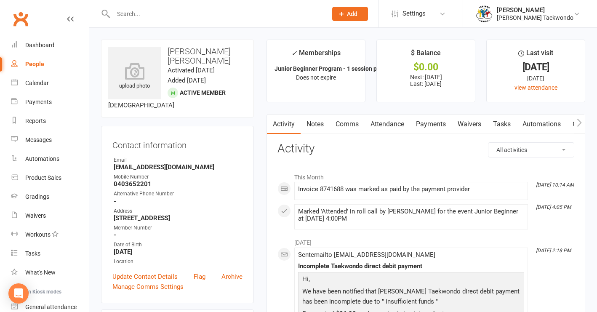
click at [430, 123] on link "Payments" at bounding box center [431, 123] width 42 height 19
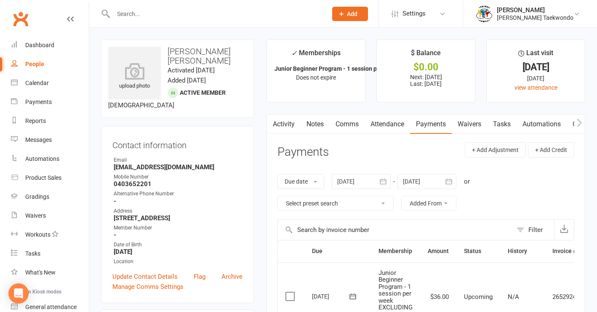
drag, startPoint x: 45, startPoint y: 45, endPoint x: 96, endPoint y: 48, distance: 51.4
click at [45, 45] on div "Dashboard" at bounding box center [39, 45] width 29 height 7
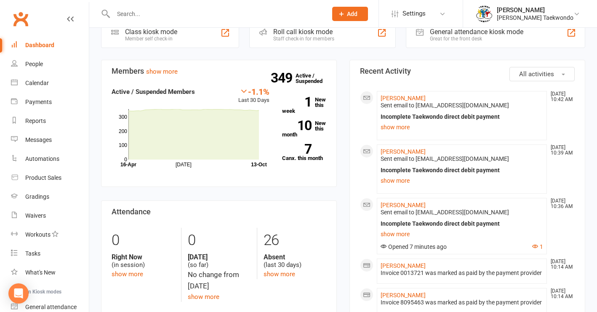
scroll to position [154, 0]
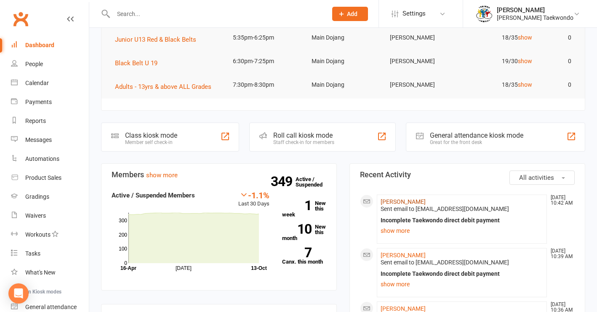
click at [404, 198] on link "[PERSON_NAME]" at bounding box center [402, 201] width 45 height 7
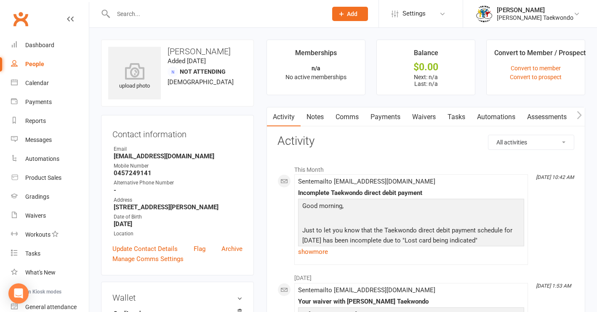
drag, startPoint x: 426, startPoint y: 114, endPoint x: 438, endPoint y: 119, distance: 13.2
click at [426, 114] on link "Waivers" at bounding box center [423, 116] width 35 height 19
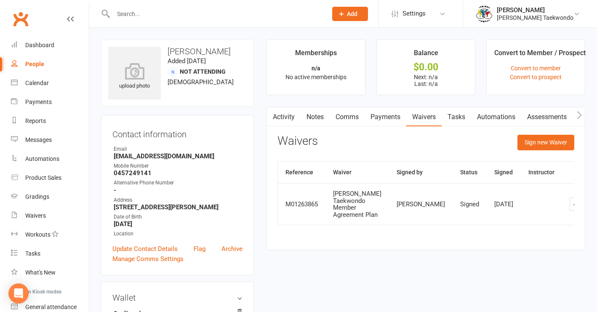
click at [495, 141] on button "Sign new Waiver" at bounding box center [545, 142] width 57 height 15
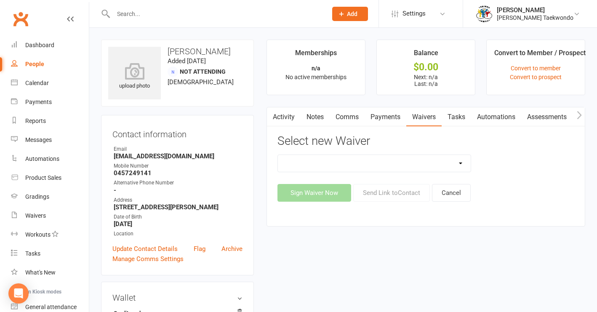
select select "12865"
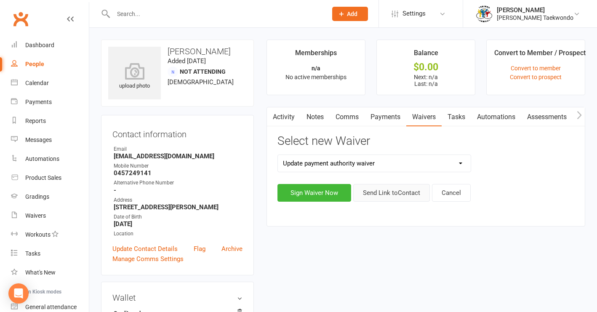
click at [404, 195] on button "Send Link to Contact" at bounding box center [391, 193] width 77 height 18
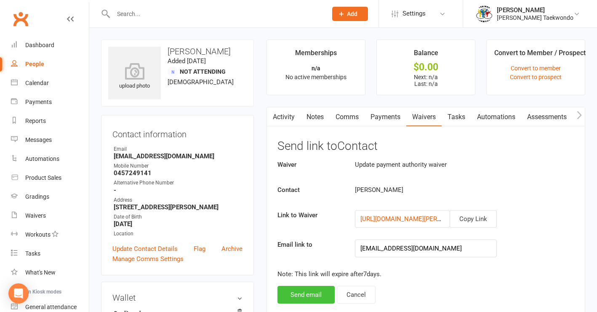
click at [311, 297] on button "Send email" at bounding box center [305, 295] width 57 height 18
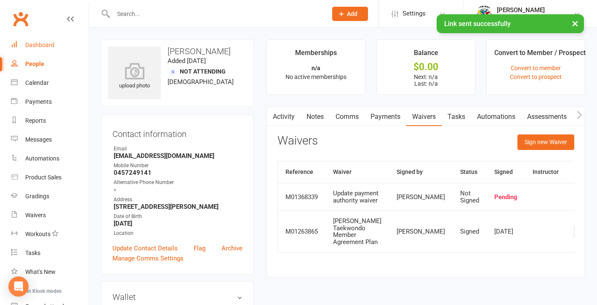
click at [35, 45] on div "Dashboard" at bounding box center [39, 45] width 29 height 7
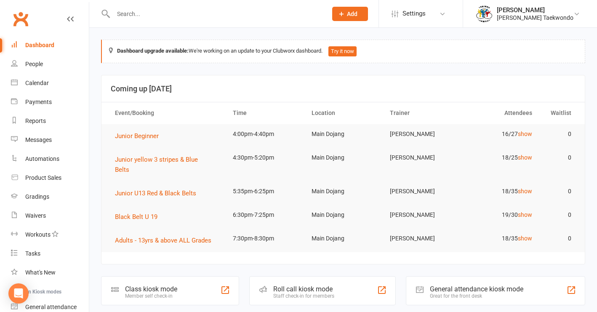
drag, startPoint x: 39, startPoint y: 102, endPoint x: 43, endPoint y: 102, distance: 4.2
click at [40, 102] on div "Payments" at bounding box center [38, 101] width 27 height 7
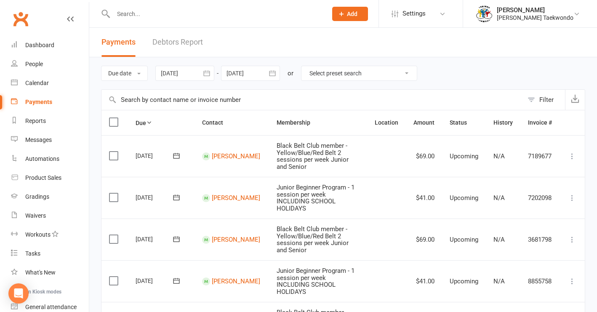
click at [188, 42] on link "Debtors Report" at bounding box center [177, 42] width 50 height 29
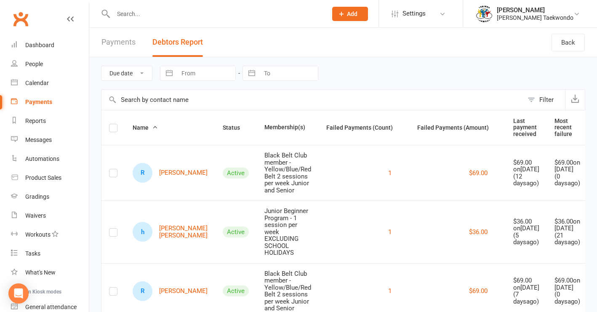
click at [131, 13] on input "text" at bounding box center [216, 14] width 210 height 12
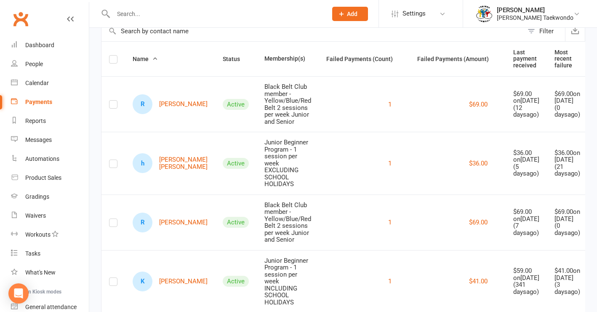
scroll to position [71, 0]
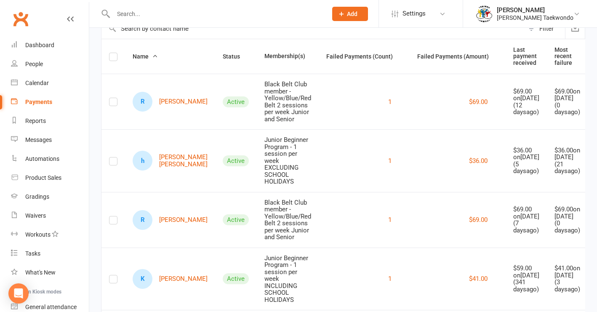
click at [125, 14] on input "text" at bounding box center [216, 14] width 210 height 12
